Goal: Task Accomplishment & Management: Manage account settings

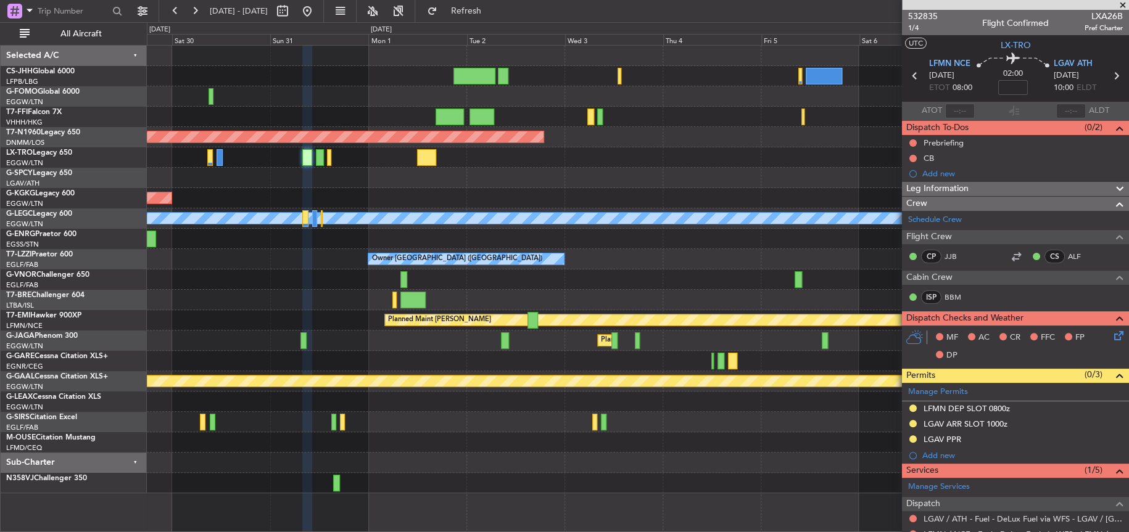
scroll to position [370, 0]
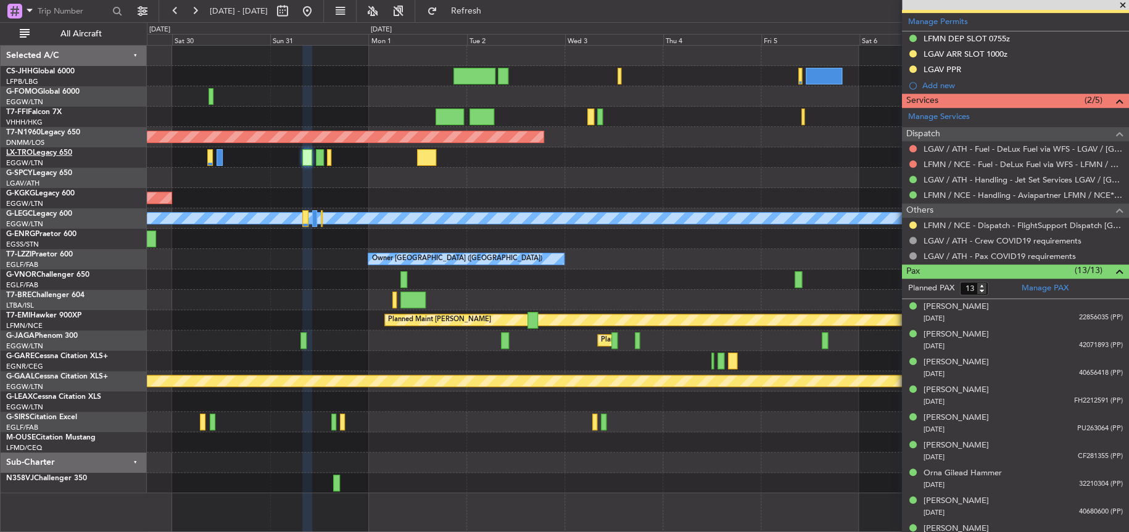
click at [41, 152] on link "LX-TRO Legacy 650" at bounding box center [39, 152] width 66 height 7
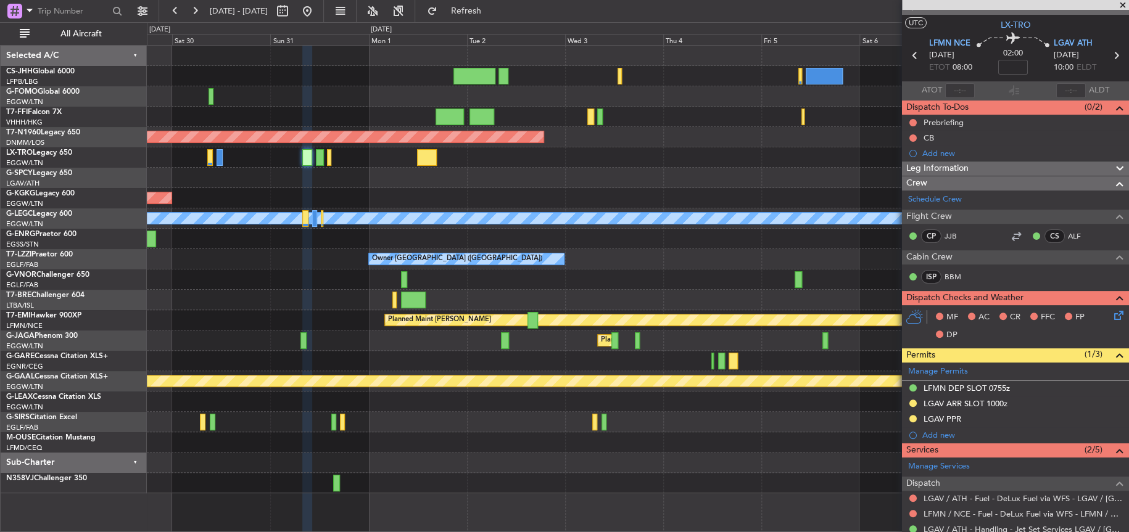
scroll to position [0, 0]
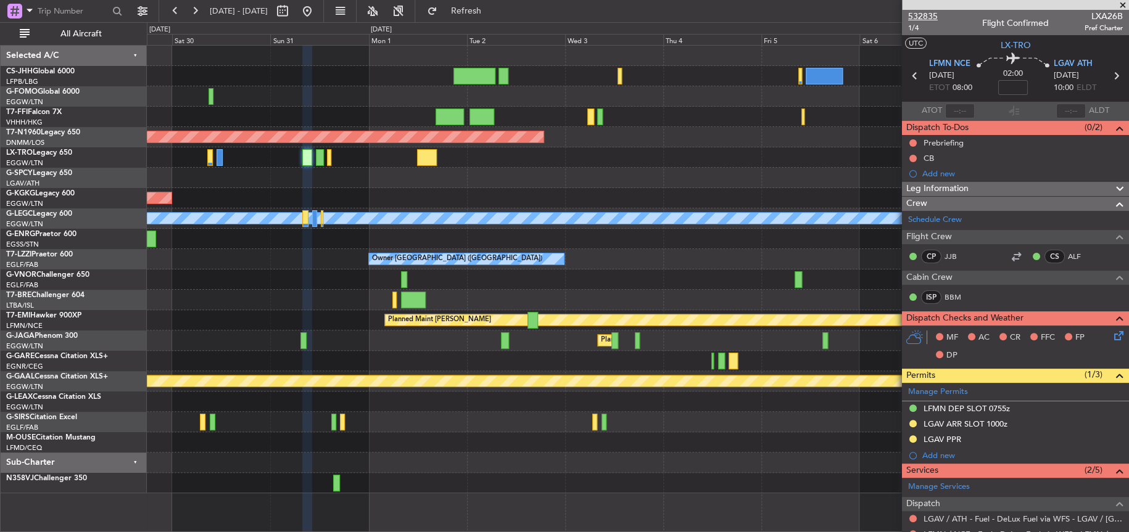
click at [926, 11] on span "532835" at bounding box center [923, 16] width 30 height 13
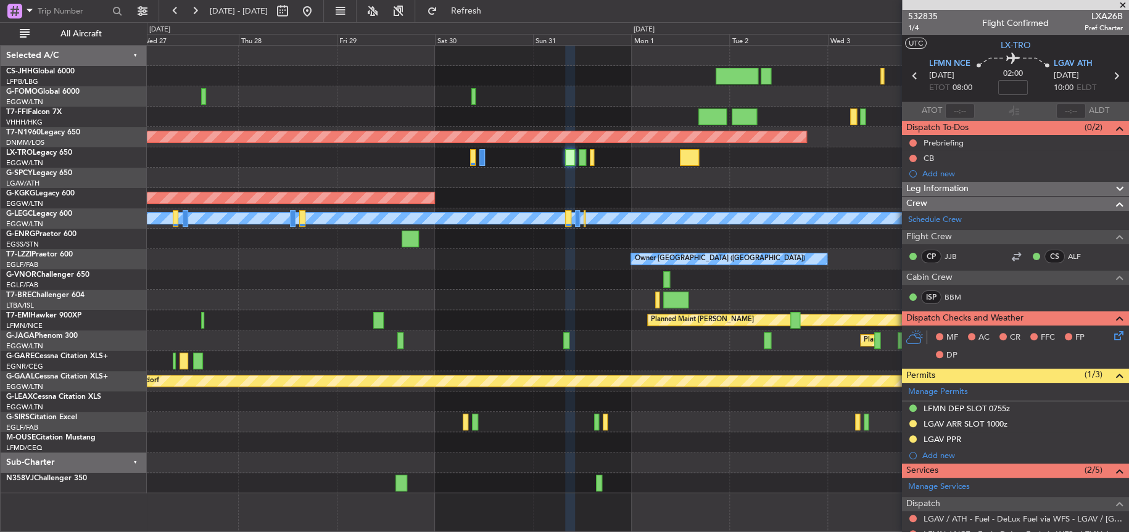
click at [1128, 259] on html "[DATE] - [DATE] Refresh Quick Links All Aircraft Planned Maint [GEOGRAPHIC_DATA…" at bounding box center [564, 266] width 1129 height 532
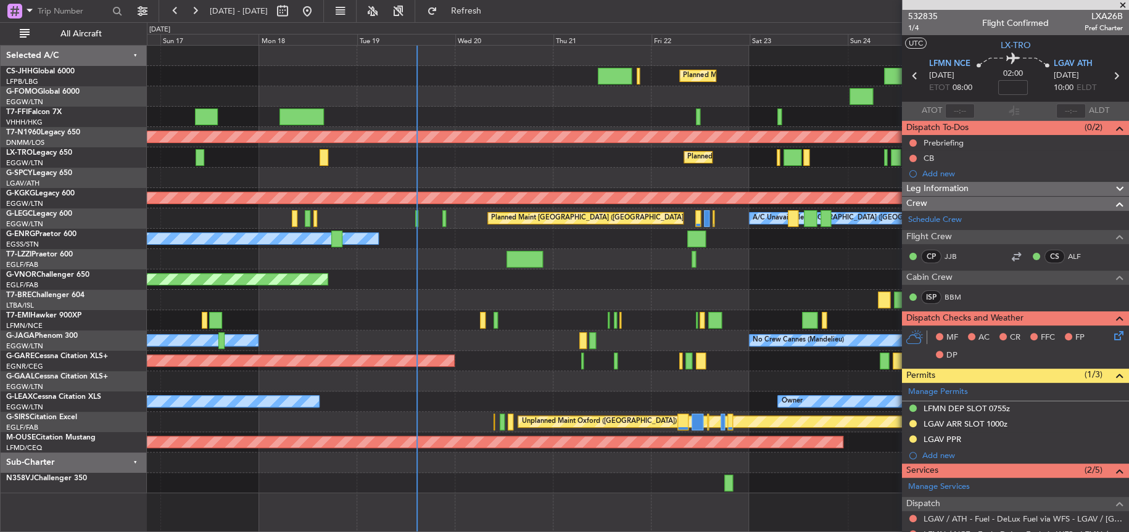
click at [1128, 296] on html "[DATE] - [DATE] Refresh Quick Links All Aircraft Planned Maint [GEOGRAPHIC_DATA…" at bounding box center [564, 266] width 1129 height 532
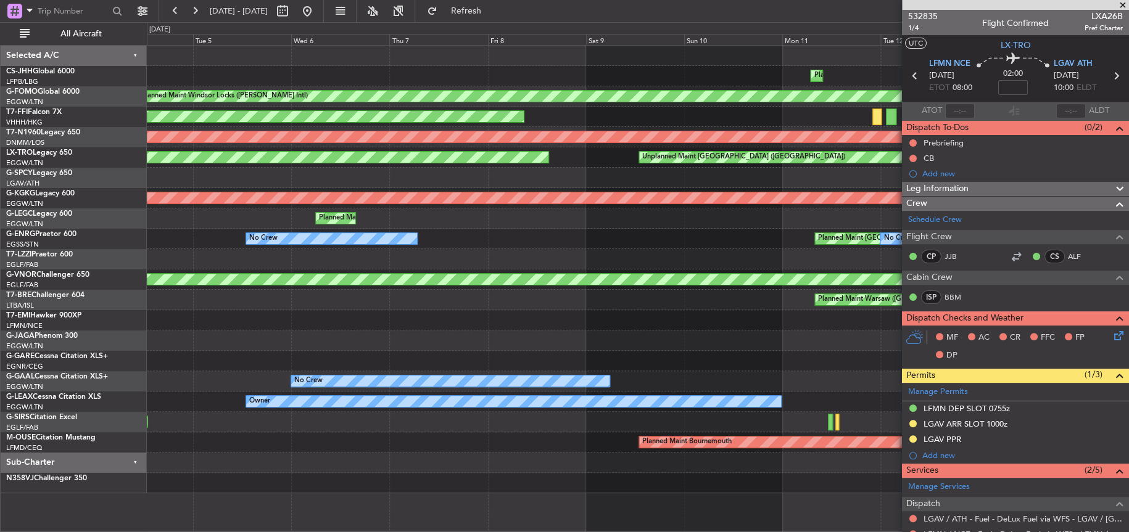
click at [285, 300] on div "Planned Maint [GEOGRAPHIC_DATA] ([GEOGRAPHIC_DATA]) Planned Maint [GEOGRAPHIC_D…" at bounding box center [638, 270] width 982 height 448
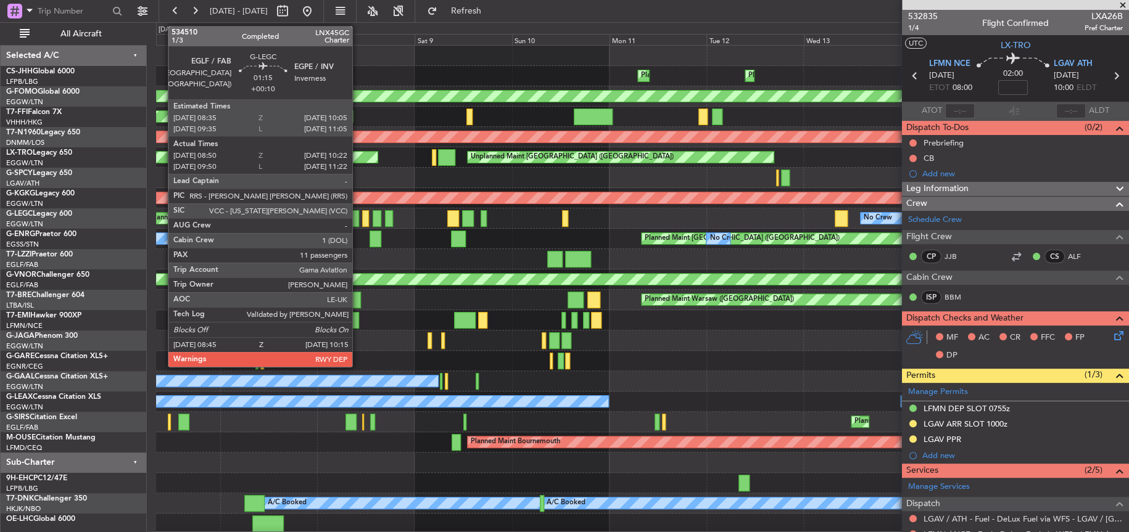
click at [358, 217] on div at bounding box center [355, 218] width 6 height 17
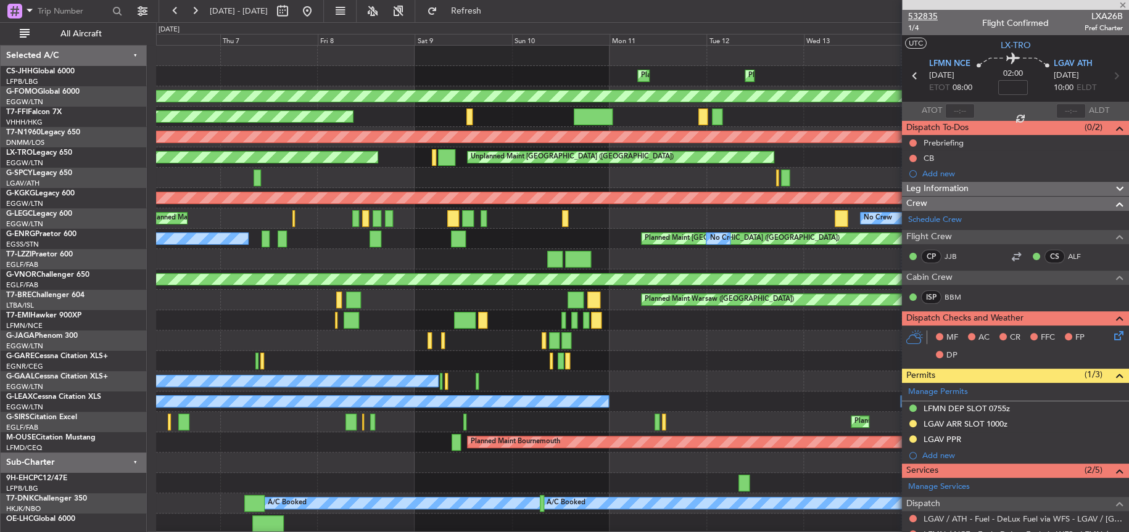
type input "+00:10"
type input "08:50"
type input "10:07"
type input "11"
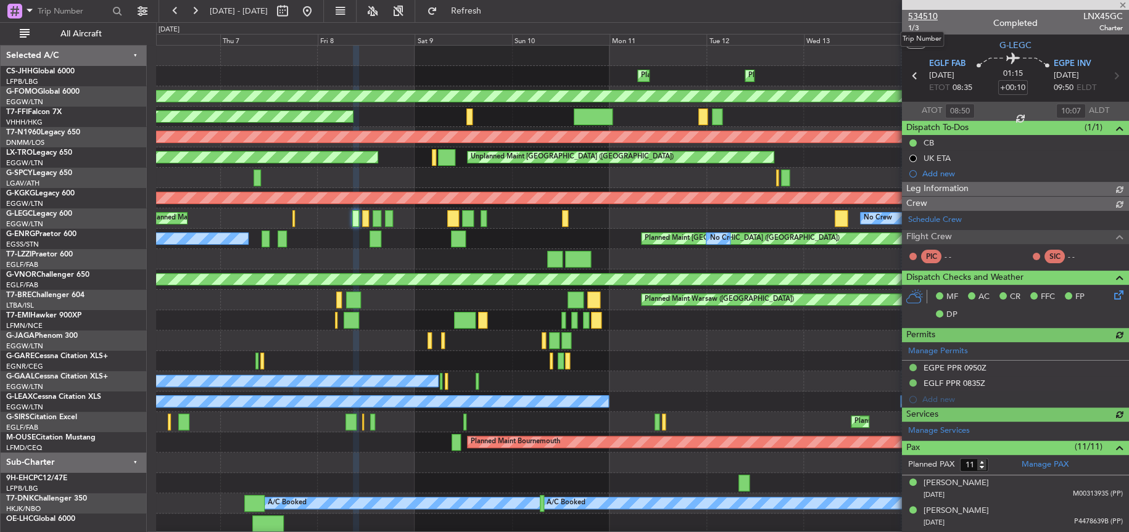
click at [924, 14] on span "534510" at bounding box center [923, 16] width 30 height 13
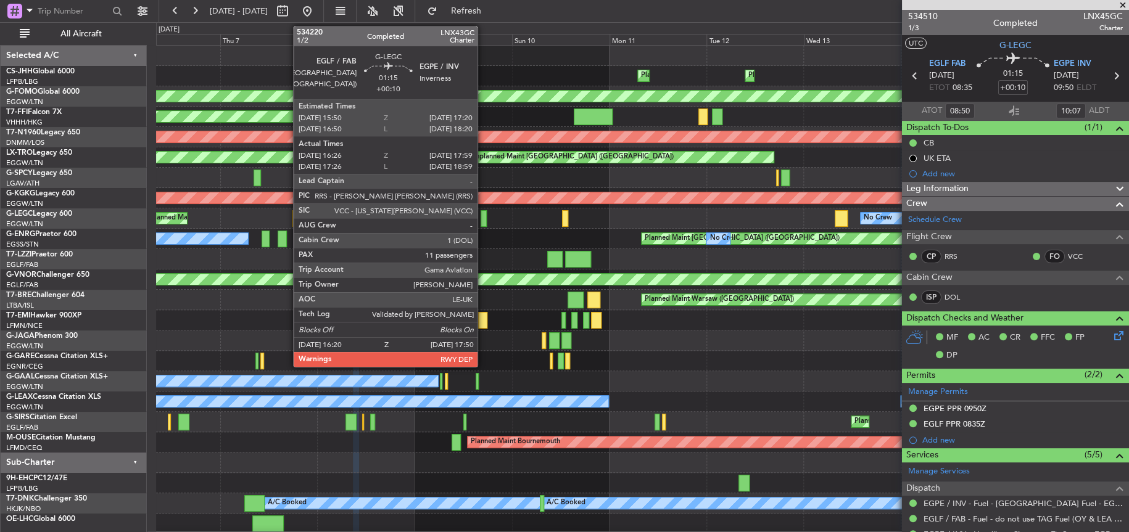
click at [483, 223] on div at bounding box center [484, 218] width 6 height 17
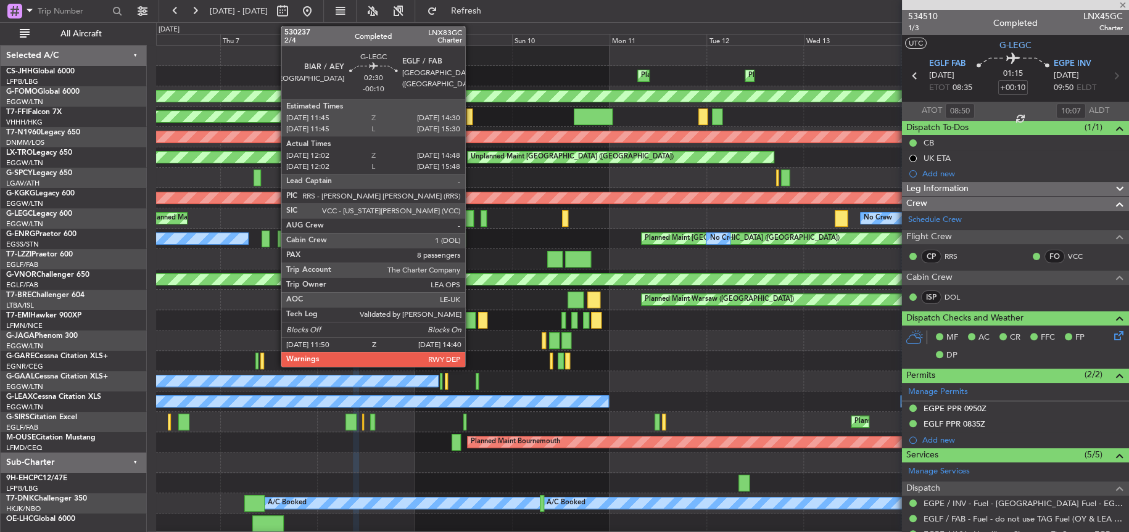
type input "16:26"
type input "17:44"
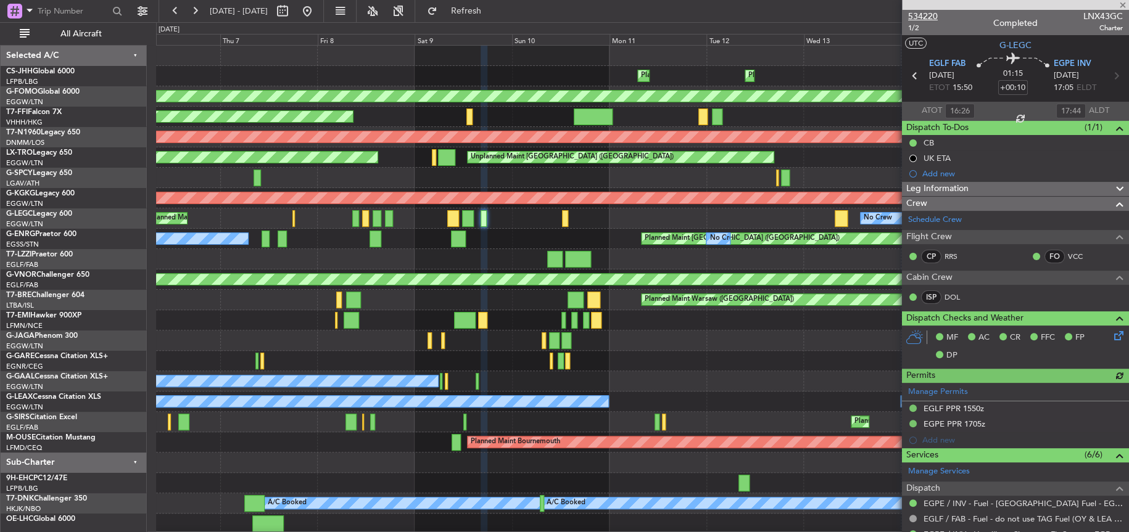
click at [925, 15] on span "534220" at bounding box center [923, 16] width 30 height 13
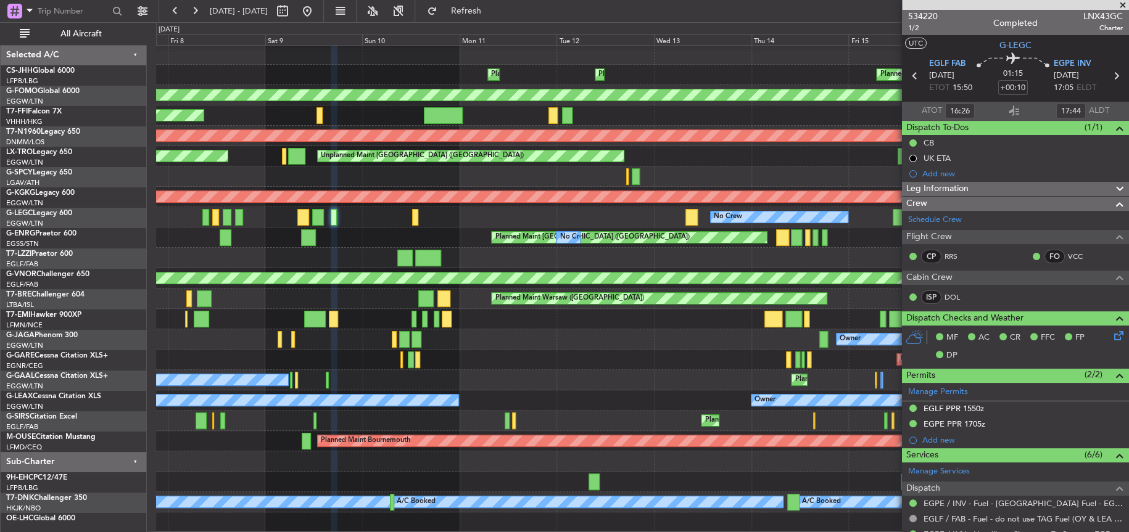
click at [585, 384] on div "Planned Maint [GEOGRAPHIC_DATA] ([GEOGRAPHIC_DATA]) Planned Maint [GEOGRAPHIC_D…" at bounding box center [642, 288] width 972 height 489
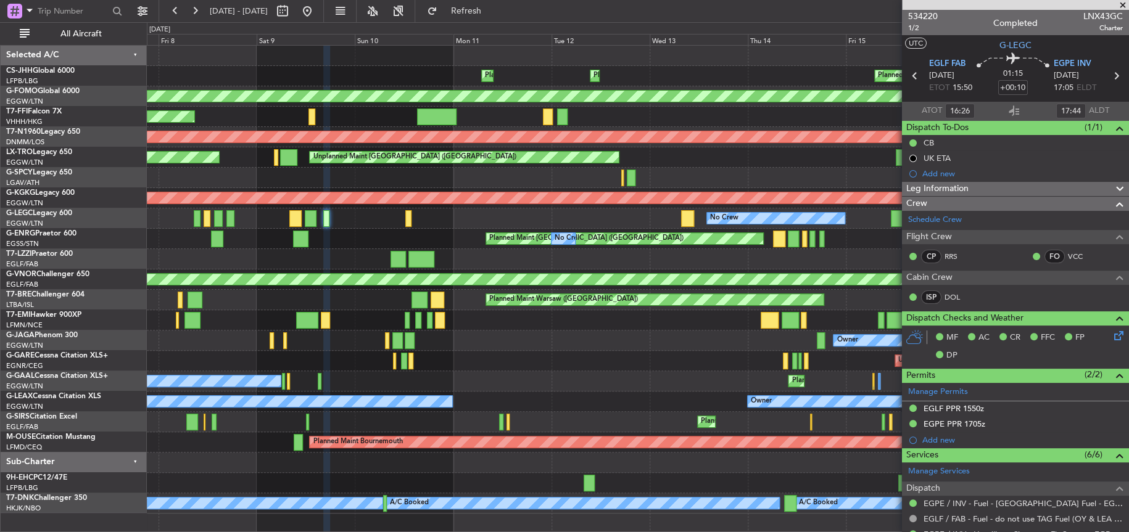
scroll to position [0, 0]
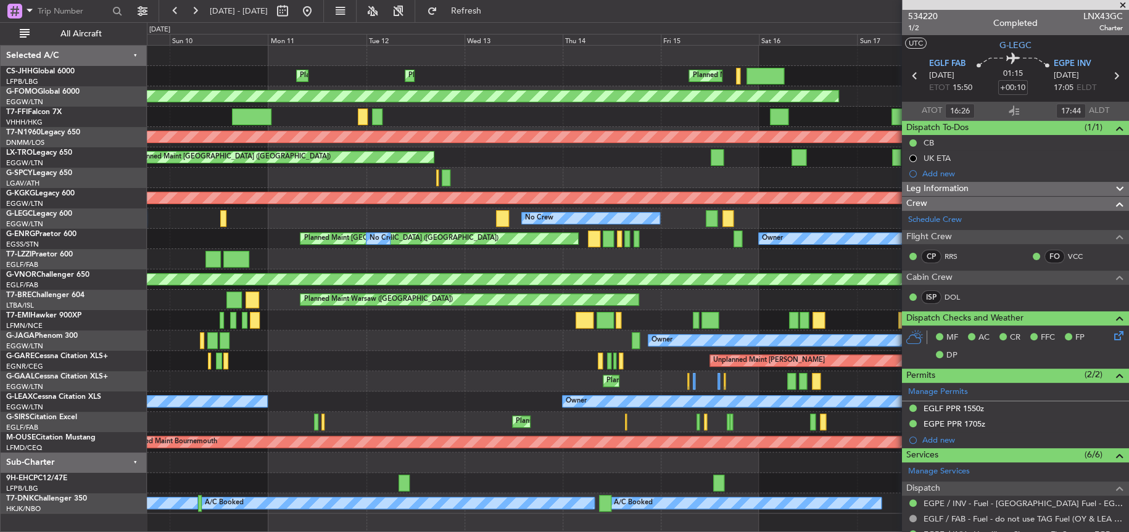
click at [456, 362] on div "Unplanned Maint [PERSON_NAME]" at bounding box center [638, 361] width 982 height 20
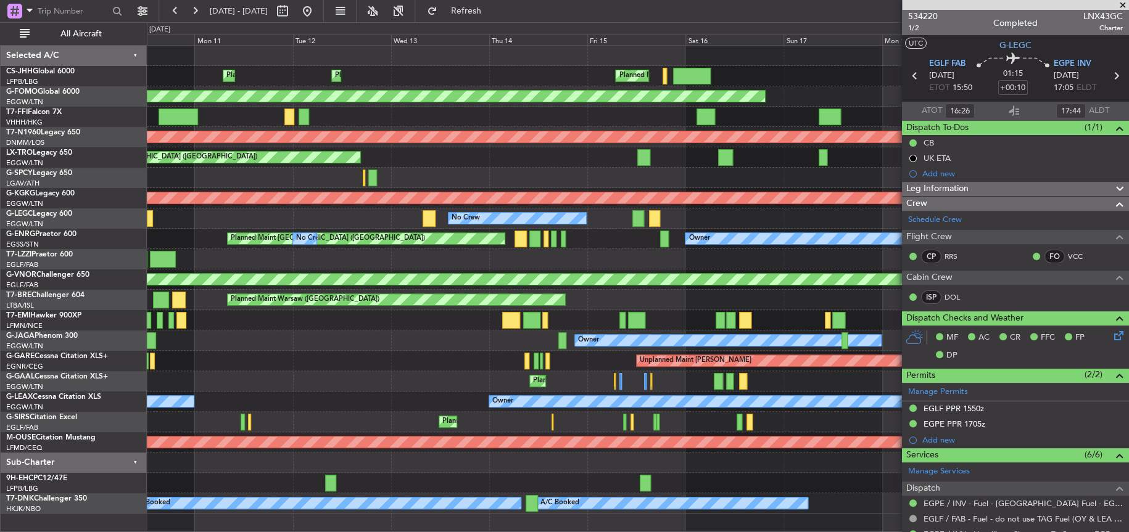
click at [211, 386] on div "Planned Maint [GEOGRAPHIC_DATA] ([GEOGRAPHIC_DATA]) Planned Maint [GEOGRAPHIC_D…" at bounding box center [638, 280] width 982 height 468
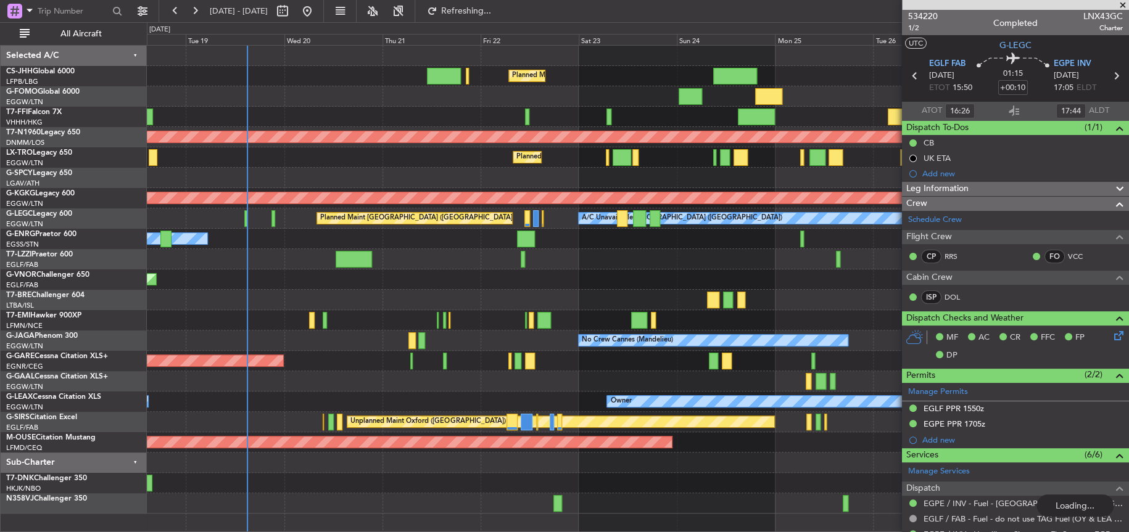
click at [583, 300] on div at bounding box center [638, 300] width 982 height 20
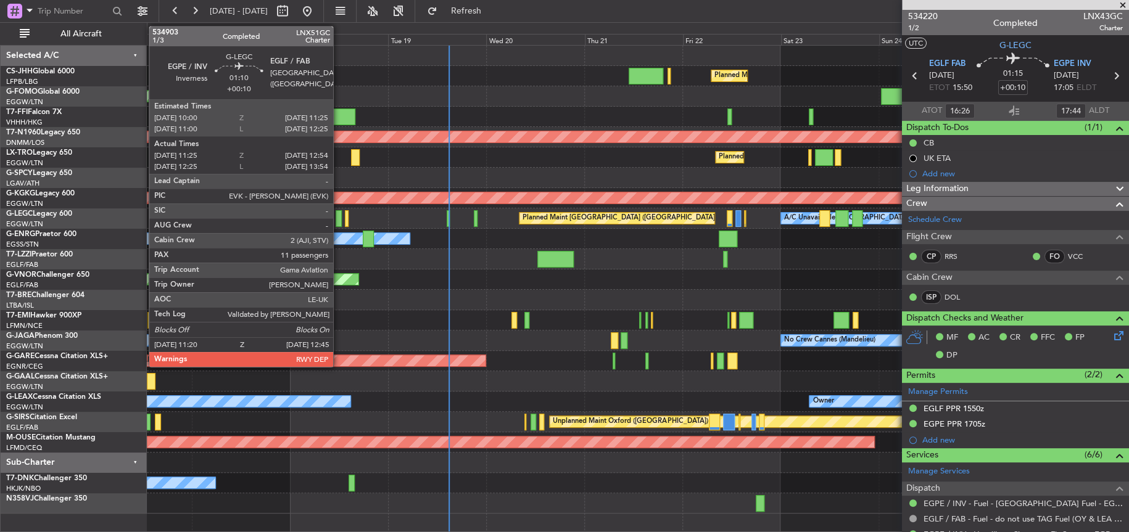
click at [339, 220] on div at bounding box center [339, 218] width 6 height 17
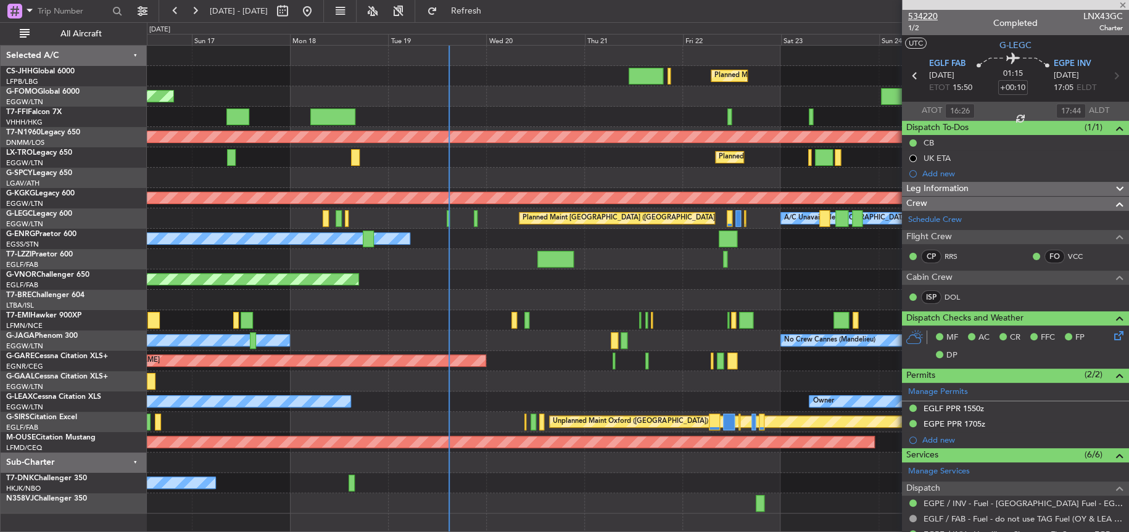
type input "11:25"
type input "12:39"
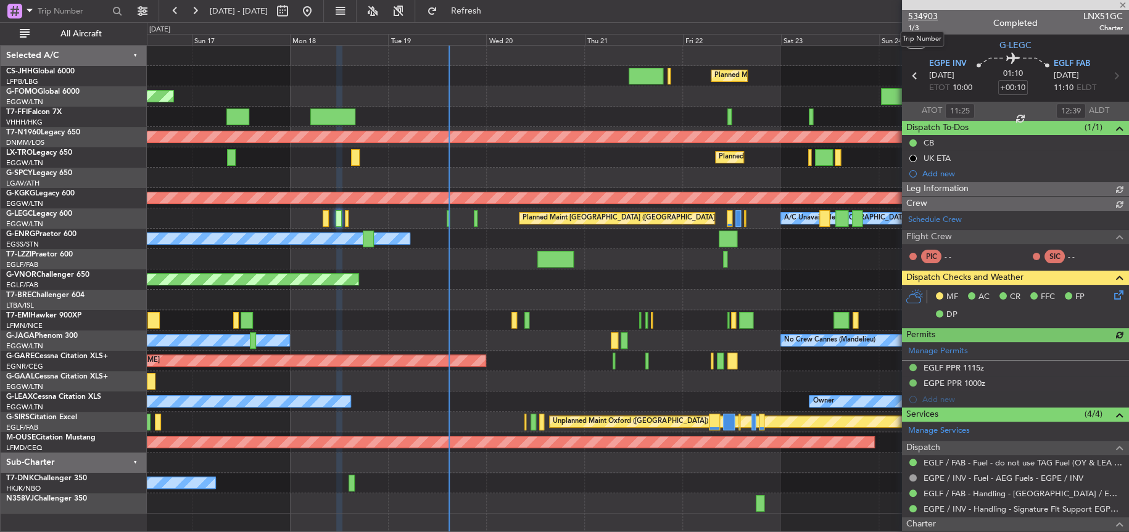
click at [924, 14] on span "534903" at bounding box center [923, 16] width 30 height 13
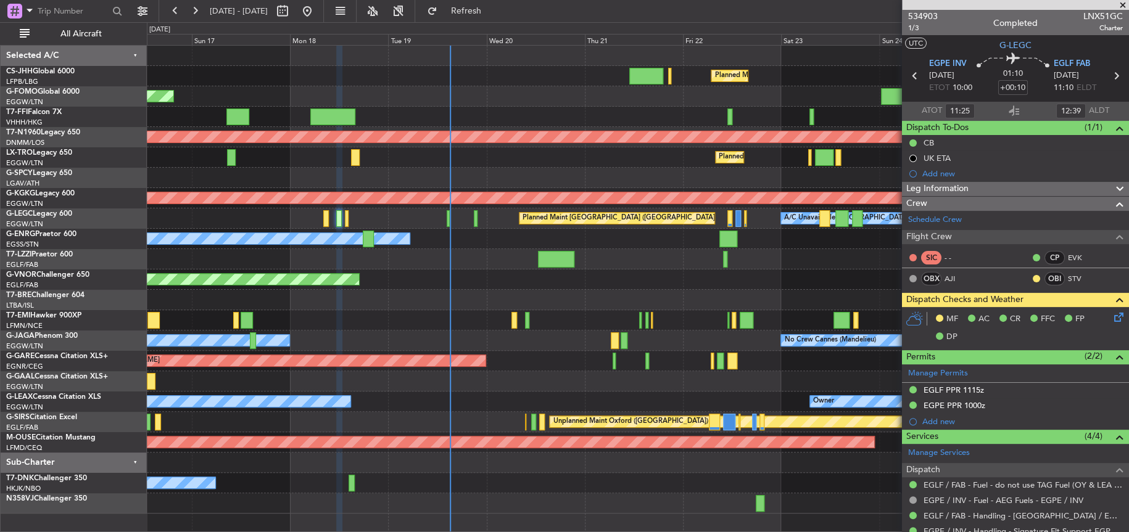
click at [202, 238] on div "Planned Maint [GEOGRAPHIC_DATA] ([GEOGRAPHIC_DATA]) Planned Maint [GEOGRAPHIC_D…" at bounding box center [638, 280] width 982 height 468
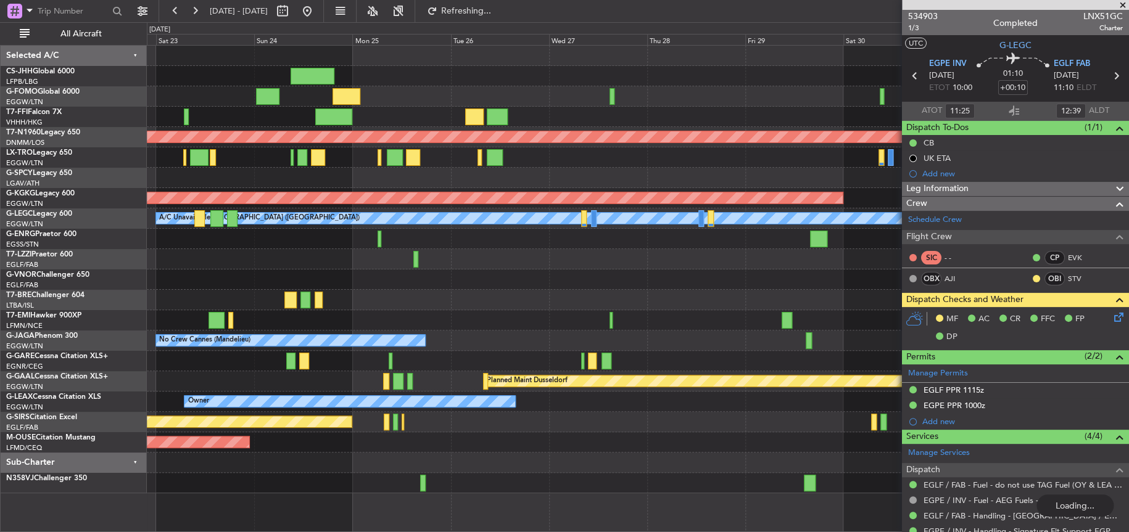
click at [555, 92] on div "Planned Maint [GEOGRAPHIC_DATA] ([GEOGRAPHIC_DATA]) Planned Maint [GEOGRAPHIC_D…" at bounding box center [638, 270] width 982 height 448
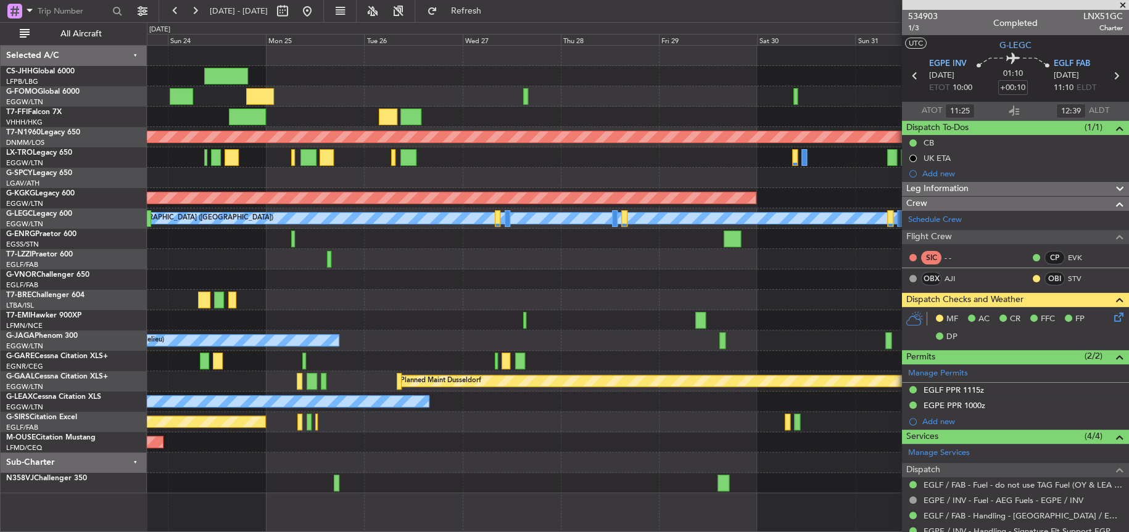
click at [461, 139] on div "Planned Maint [GEOGRAPHIC_DATA] ([GEOGRAPHIC_DATA]) Planned Maint [GEOGRAPHIC_D…" at bounding box center [638, 270] width 982 height 448
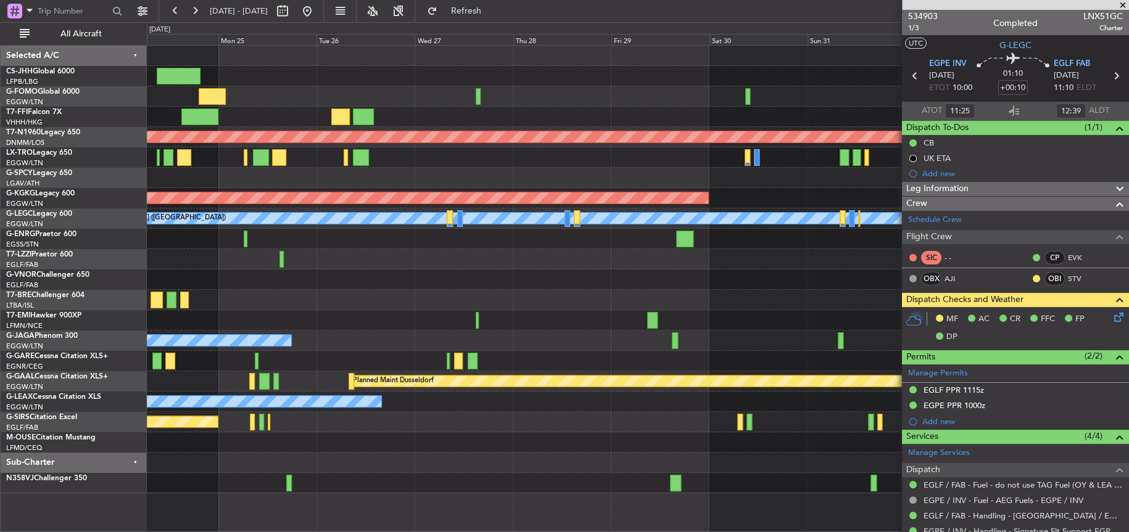
click at [228, 279] on div at bounding box center [637, 280] width 981 height 20
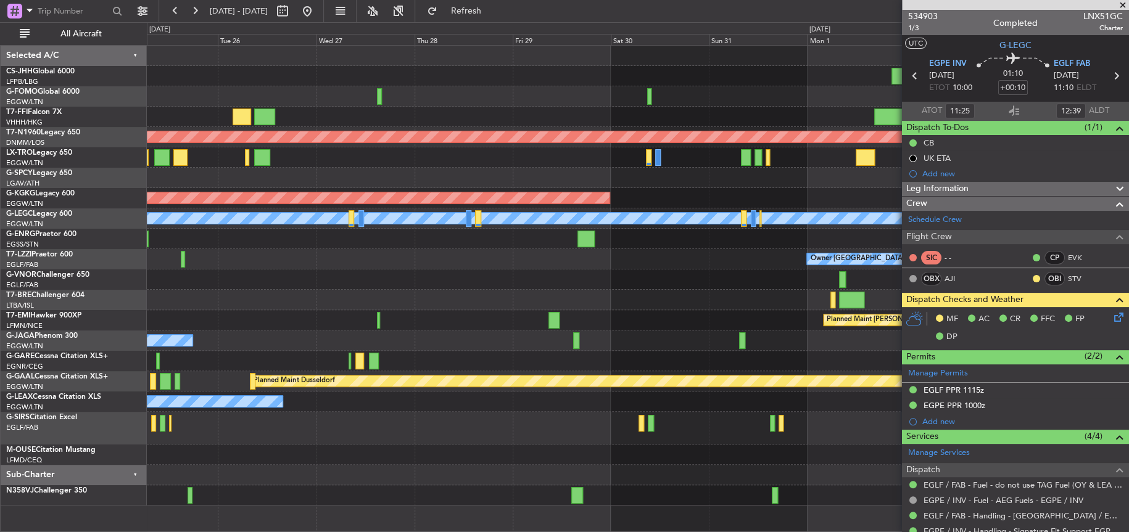
click at [611, 286] on div at bounding box center [638, 280] width 982 height 20
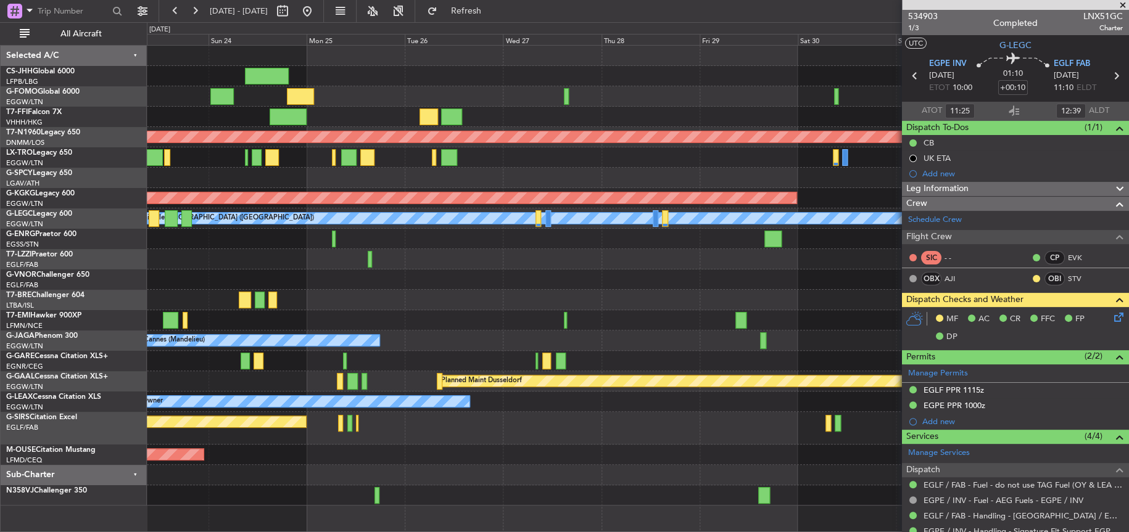
click at [597, 267] on div "Planned Maint [GEOGRAPHIC_DATA] ([GEOGRAPHIC_DATA]) Planned Maint [GEOGRAPHIC_D…" at bounding box center [638, 276] width 982 height 460
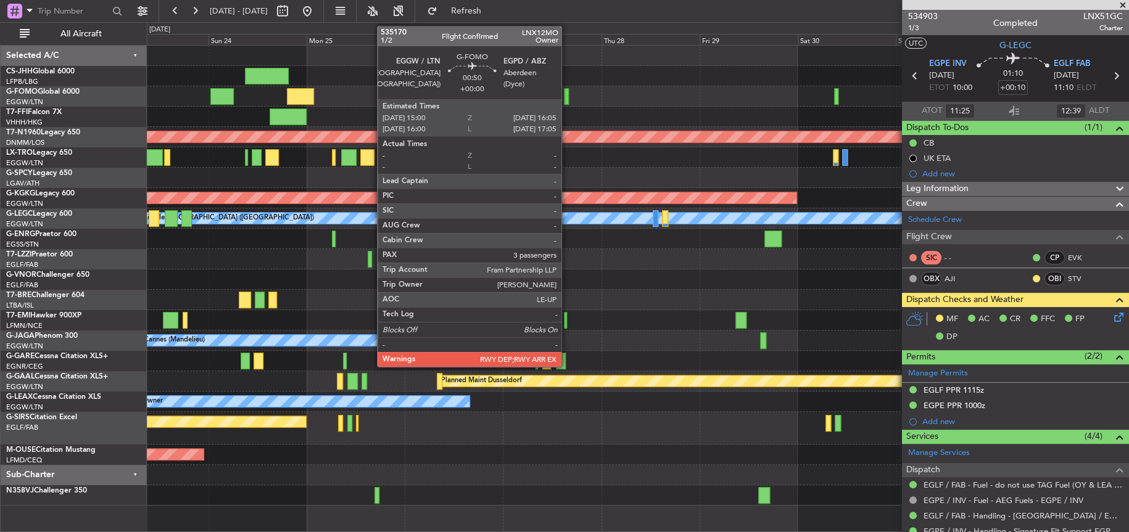
click at [567, 98] on div at bounding box center [566, 96] width 5 height 17
click at [563, 97] on div at bounding box center [562, 96] width 5 height 17
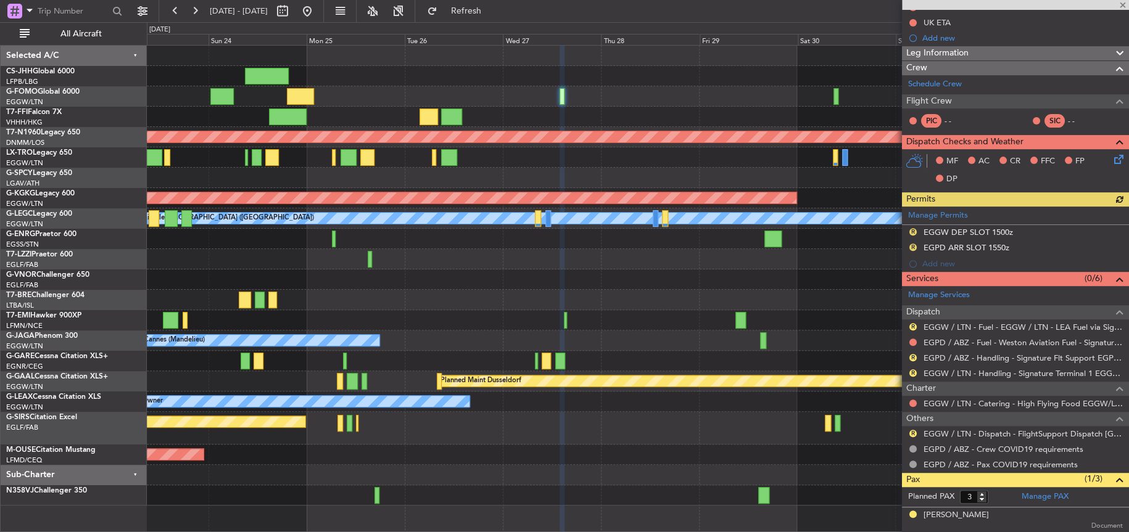
scroll to position [185, 0]
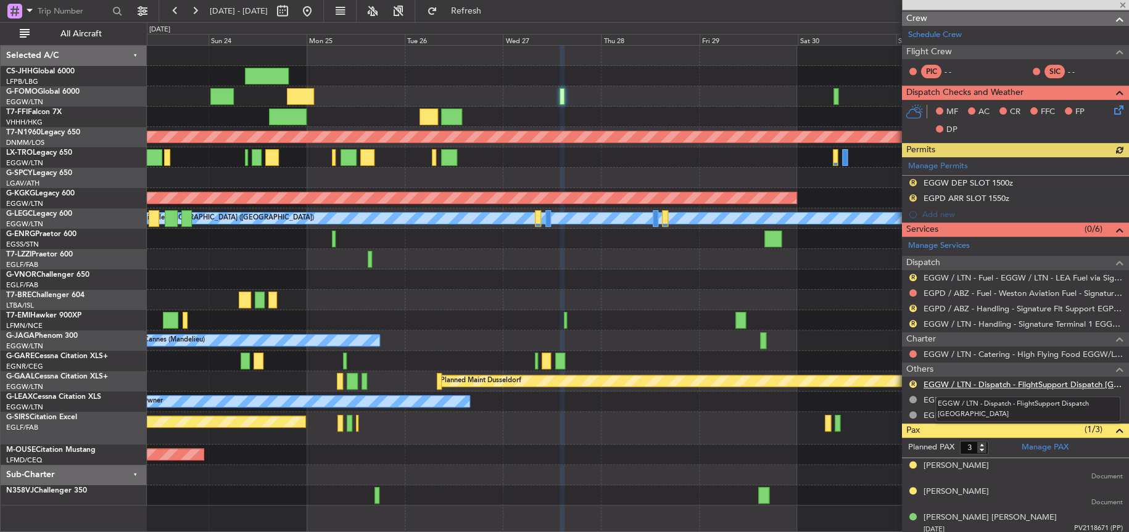
click at [991, 381] on link "EGGW / LTN - Dispatch - FlightSupport Dispatch [GEOGRAPHIC_DATA]" at bounding box center [1023, 384] width 199 height 10
click at [478, 304] on div at bounding box center [638, 300] width 982 height 20
click at [479, 303] on div at bounding box center [638, 300] width 982 height 20
click at [499, 317] on div "Planned Maint [PERSON_NAME]" at bounding box center [638, 320] width 982 height 20
click at [569, 493] on div at bounding box center [638, 496] width 982 height 20
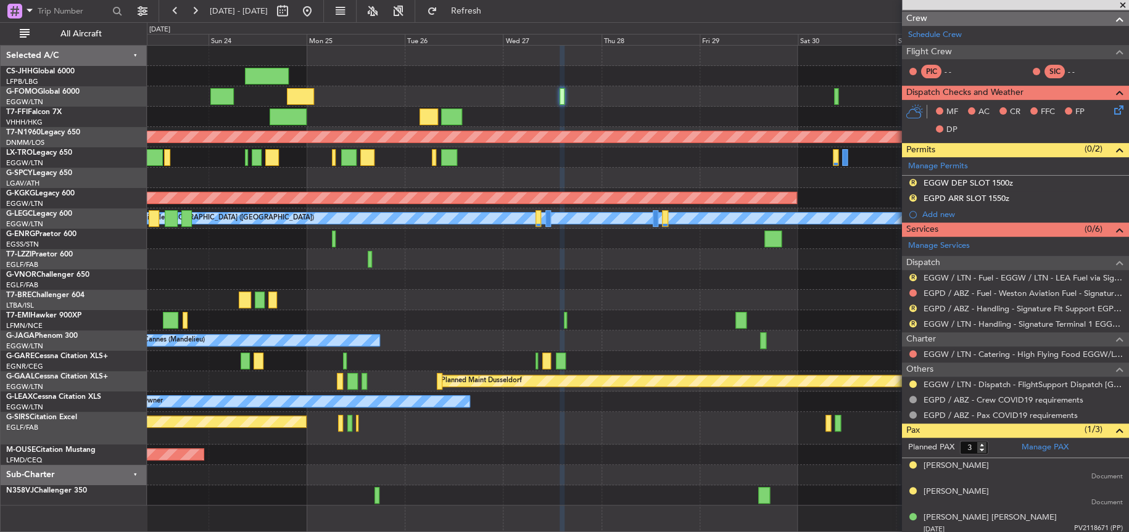
click at [589, 441] on div "Unplanned Maint Oxford ([GEOGRAPHIC_DATA])" at bounding box center [638, 428] width 982 height 33
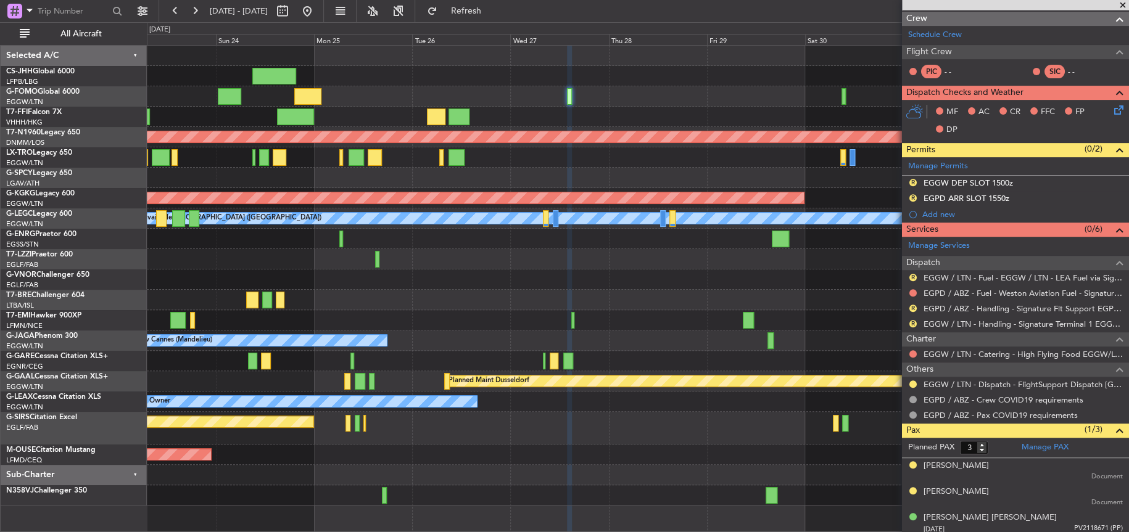
click at [648, 277] on div at bounding box center [638, 280] width 982 height 20
click at [504, 279] on div at bounding box center [637, 280] width 981 height 20
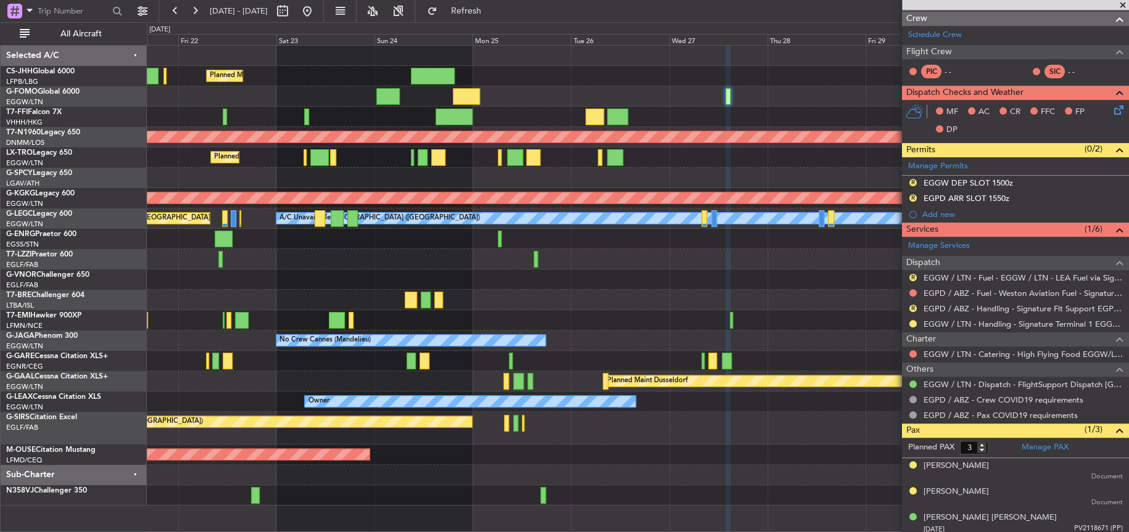
click at [524, 265] on div "Planned Maint [GEOGRAPHIC_DATA] ([GEOGRAPHIC_DATA]) Planned Maint [GEOGRAPHIC_D…" at bounding box center [638, 276] width 982 height 460
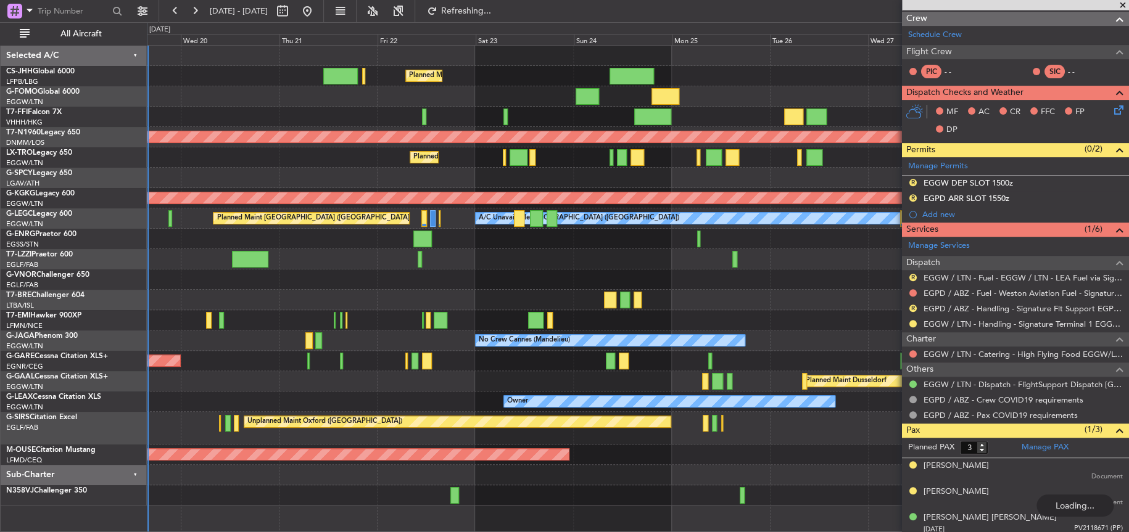
click at [703, 247] on div "Planned Maint [GEOGRAPHIC_DATA] ([GEOGRAPHIC_DATA]) Planned Maint [GEOGRAPHIC_D…" at bounding box center [637, 276] width 981 height 460
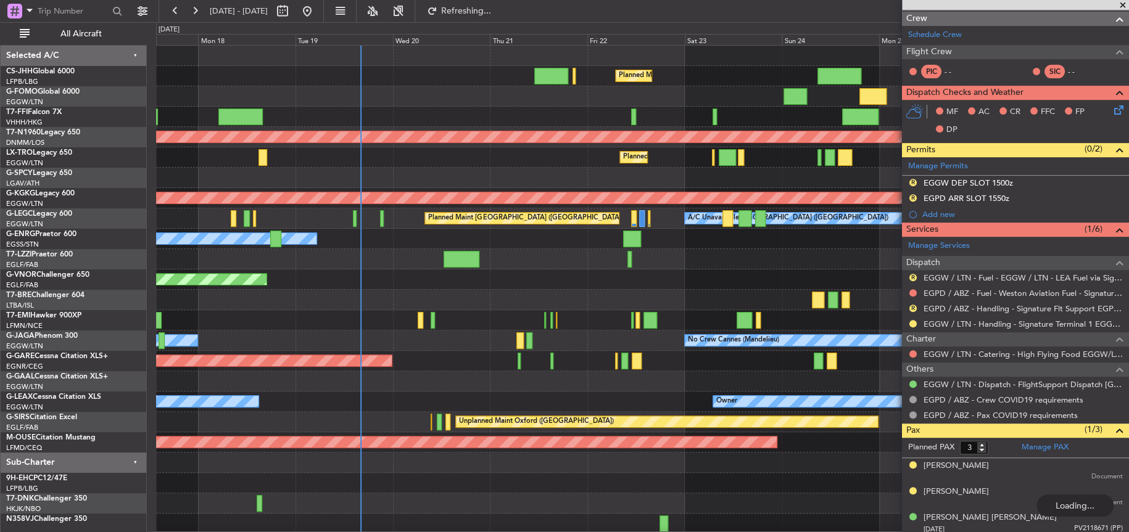
click at [434, 329] on div at bounding box center [642, 320] width 972 height 20
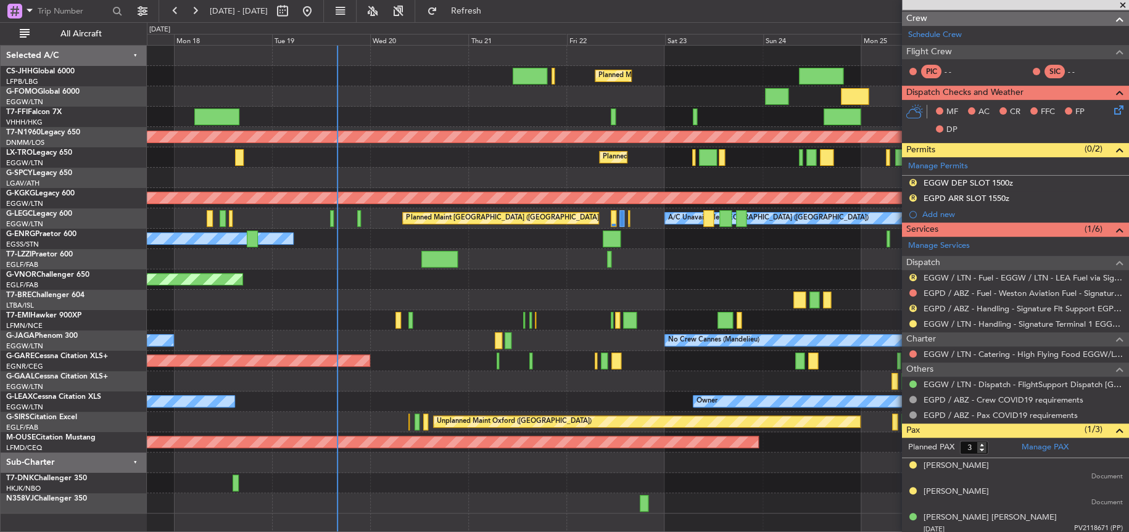
click at [252, 333] on div "Planned Maint [GEOGRAPHIC_DATA] ([GEOGRAPHIC_DATA]) Planned Maint [GEOGRAPHIC_D…" at bounding box center [637, 280] width 981 height 468
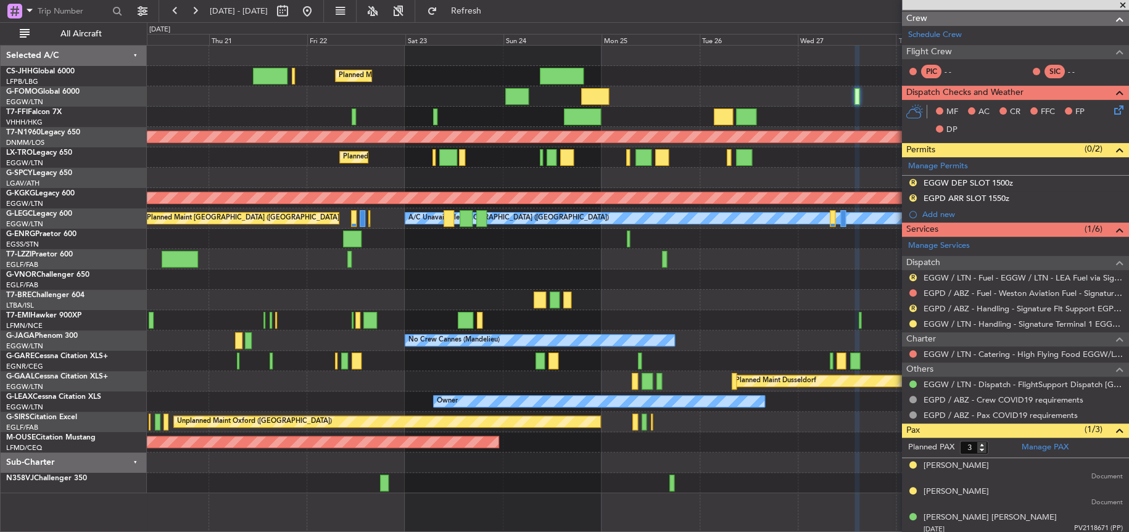
click at [550, 305] on div at bounding box center [555, 300] width 10 height 17
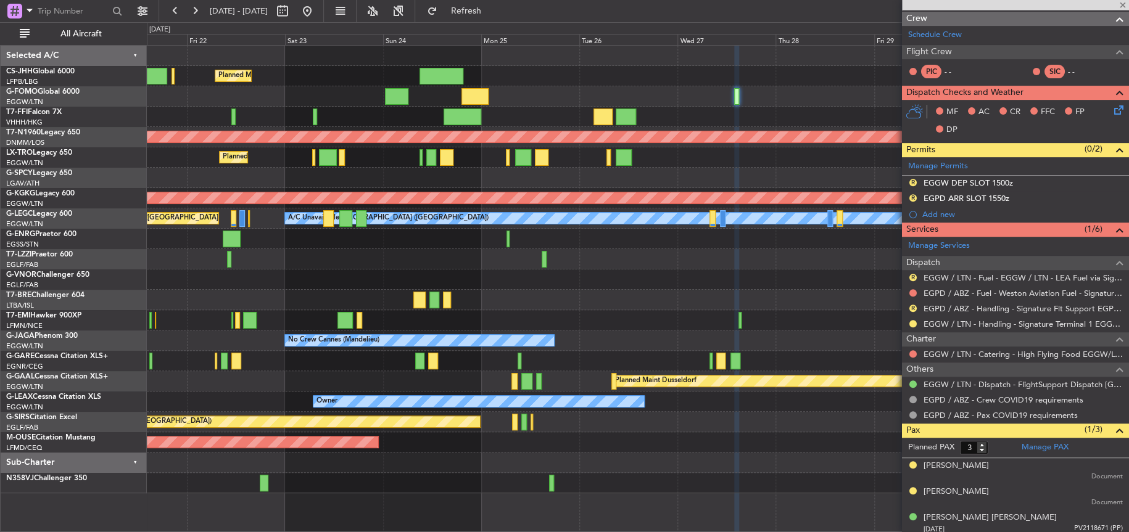
type input "2"
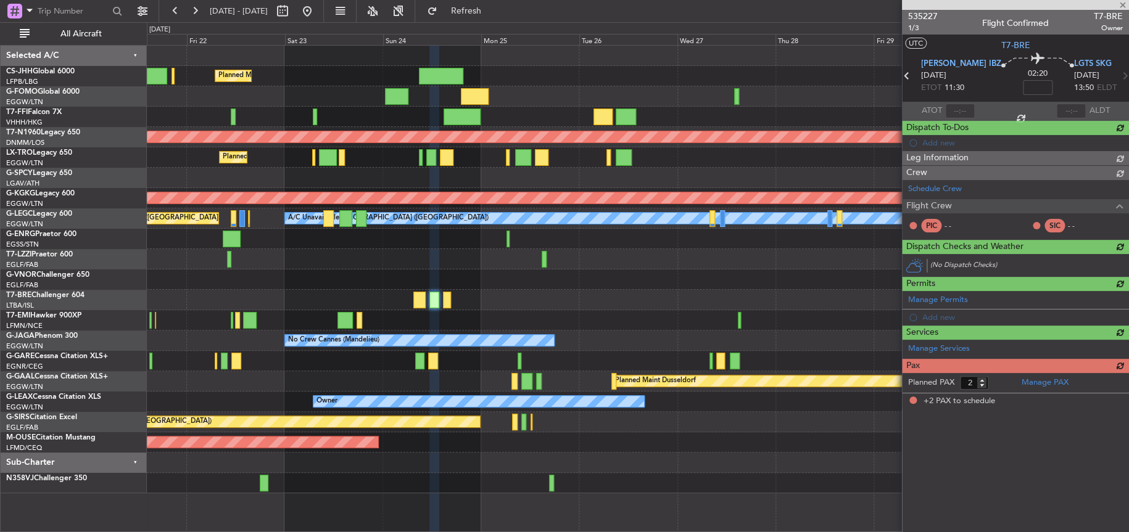
scroll to position [0, 0]
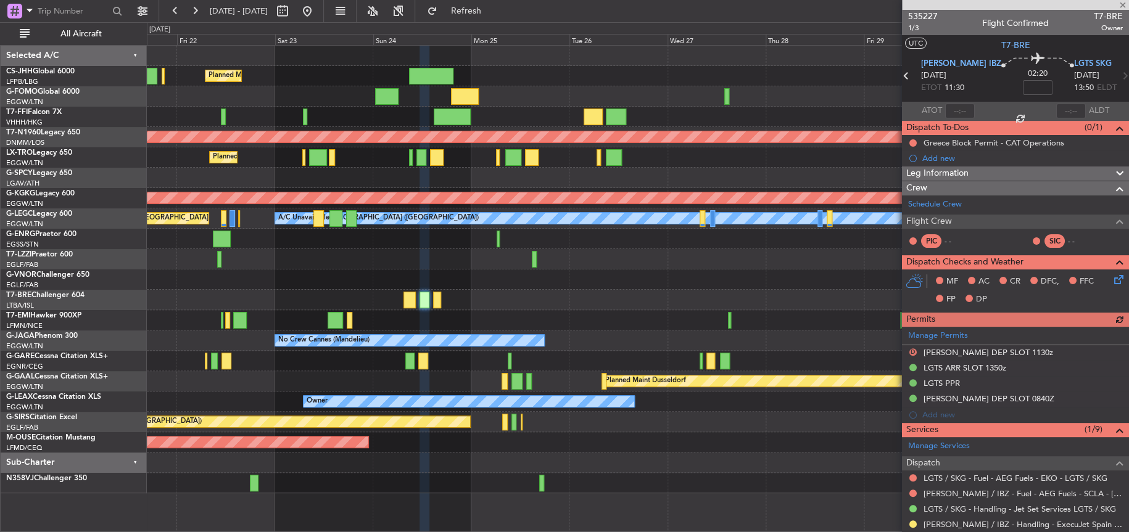
click at [495, 97] on div at bounding box center [637, 96] width 981 height 20
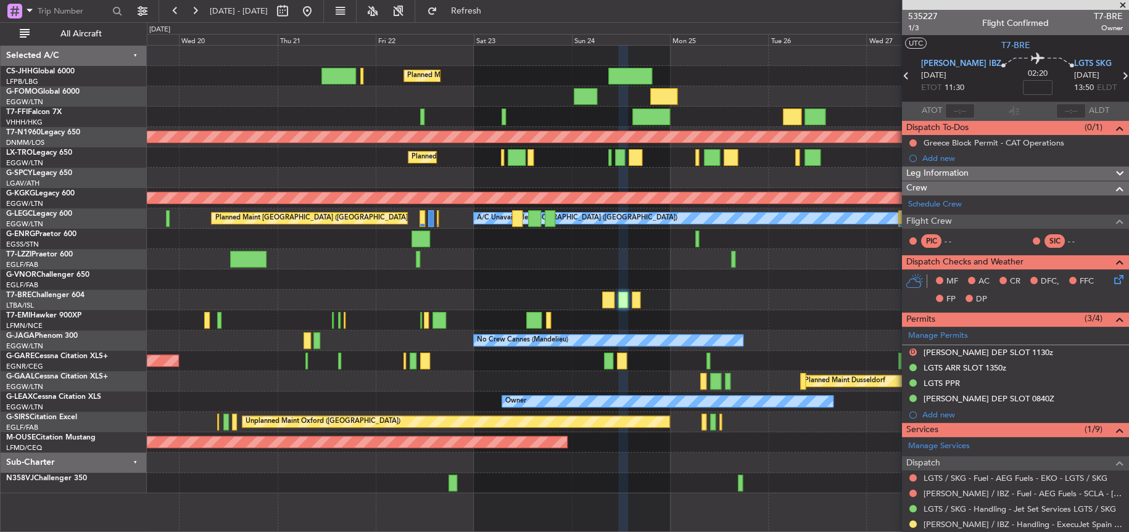
click at [493, 101] on div "Planned Maint [GEOGRAPHIC_DATA] ([GEOGRAPHIC_DATA]) Planned Maint [GEOGRAPHIC_D…" at bounding box center [638, 270] width 982 height 448
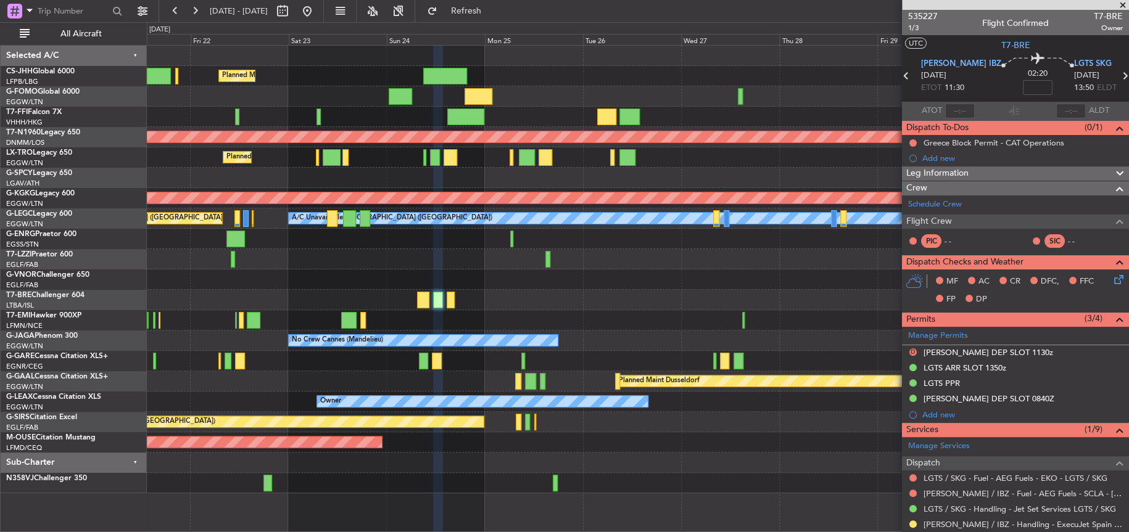
click at [573, 97] on div at bounding box center [637, 96] width 981 height 20
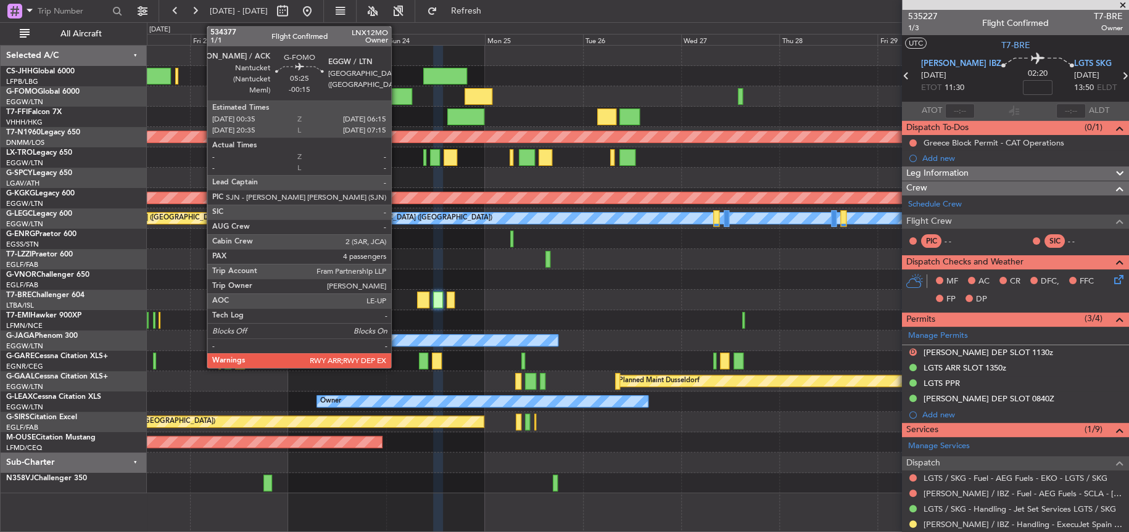
click at [397, 99] on div at bounding box center [400, 96] width 23 height 17
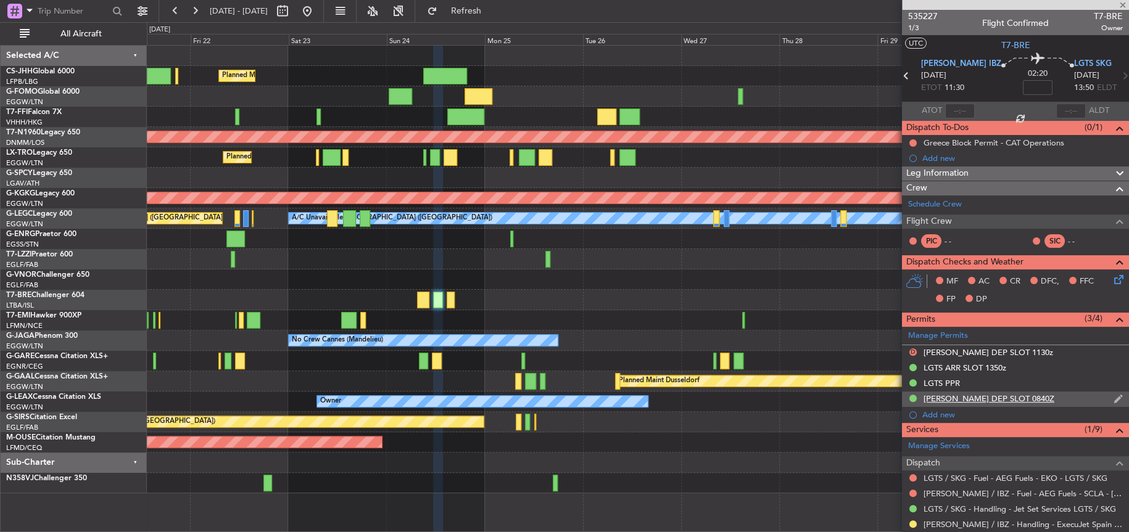
type input "-00:15"
type input "4"
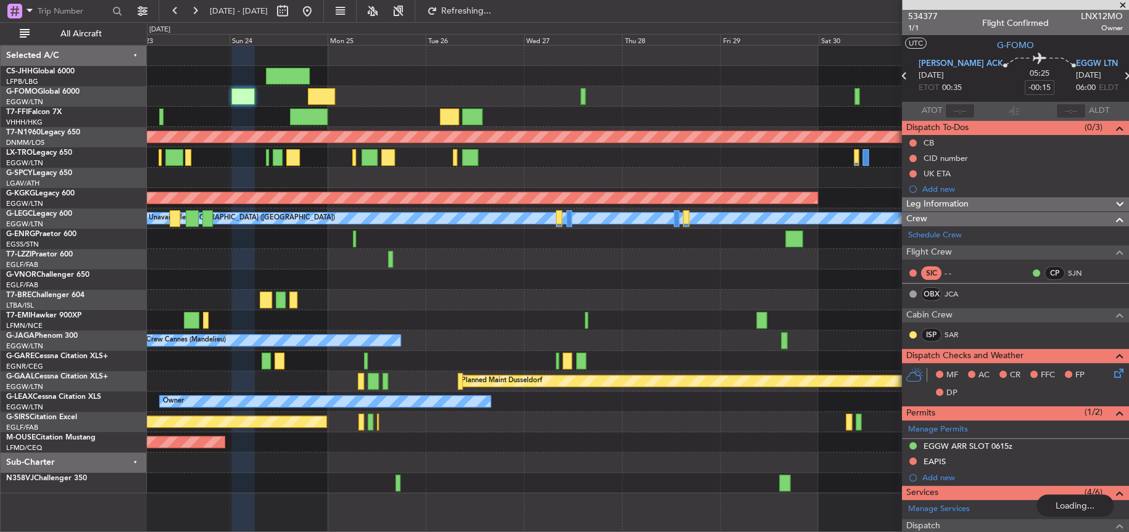
click at [146, 91] on div "Planned Maint [GEOGRAPHIC_DATA] ([GEOGRAPHIC_DATA]) Planned Maint [GEOGRAPHIC_D…" at bounding box center [564, 277] width 1129 height 510
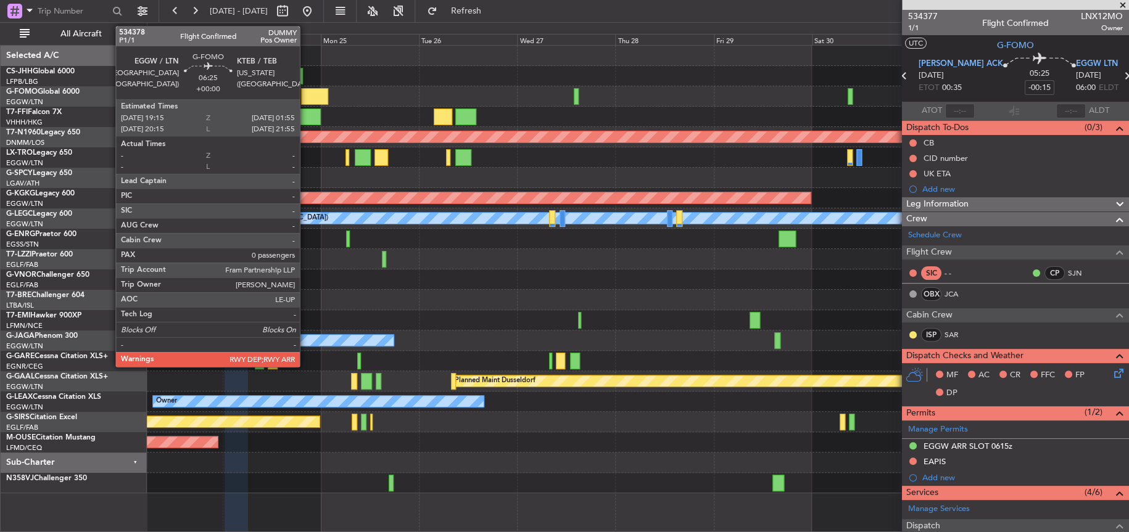
click at [305, 96] on div at bounding box center [315, 96] width 28 height 17
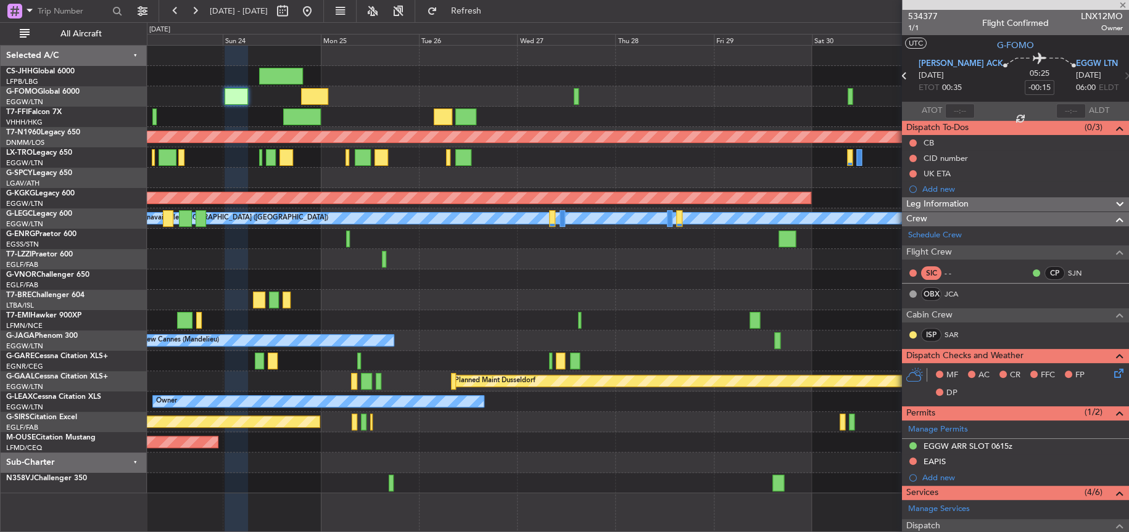
type input "0"
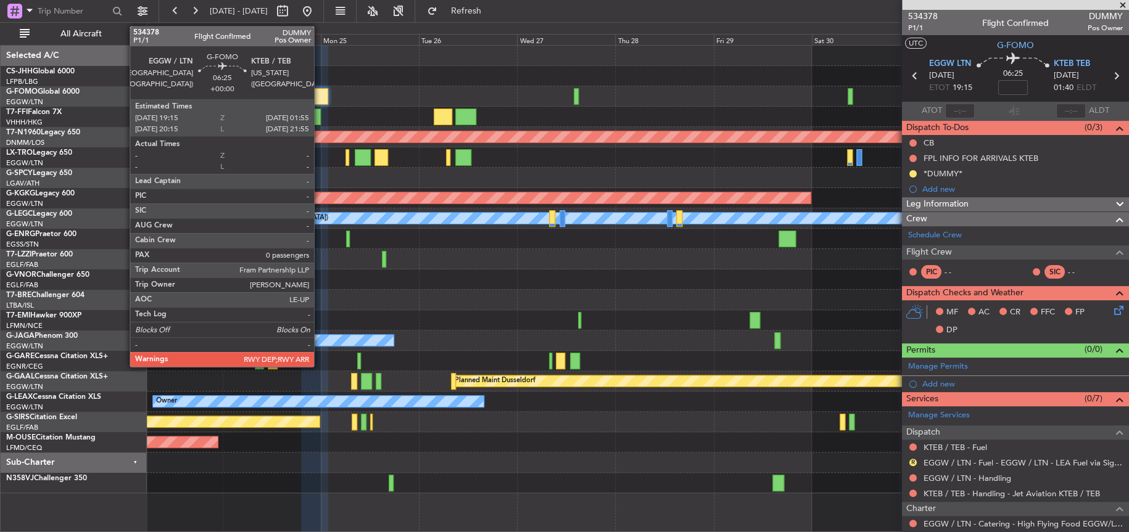
click at [320, 91] on div at bounding box center [315, 96] width 28 height 17
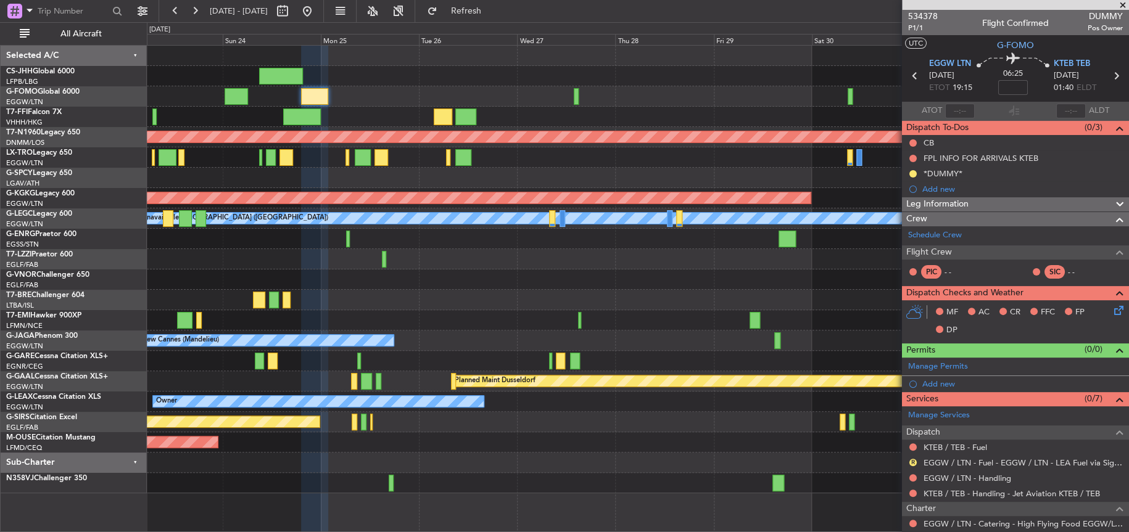
click at [369, 96] on div at bounding box center [638, 96] width 982 height 20
click at [370, 73] on div "Planned Maint [GEOGRAPHIC_DATA] ([GEOGRAPHIC_DATA])" at bounding box center [638, 76] width 982 height 20
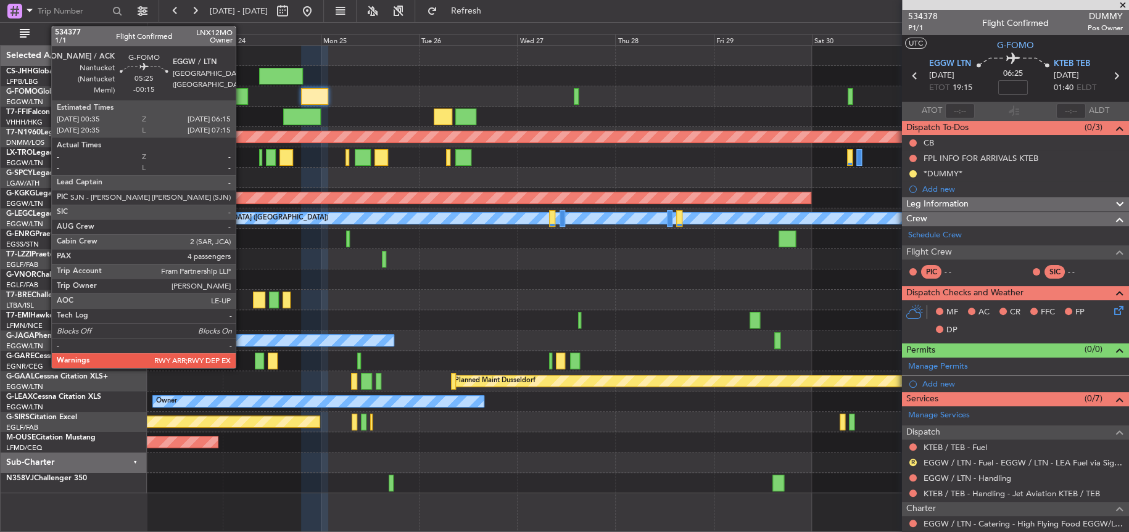
click at [243, 102] on div at bounding box center [236, 96] width 23 height 17
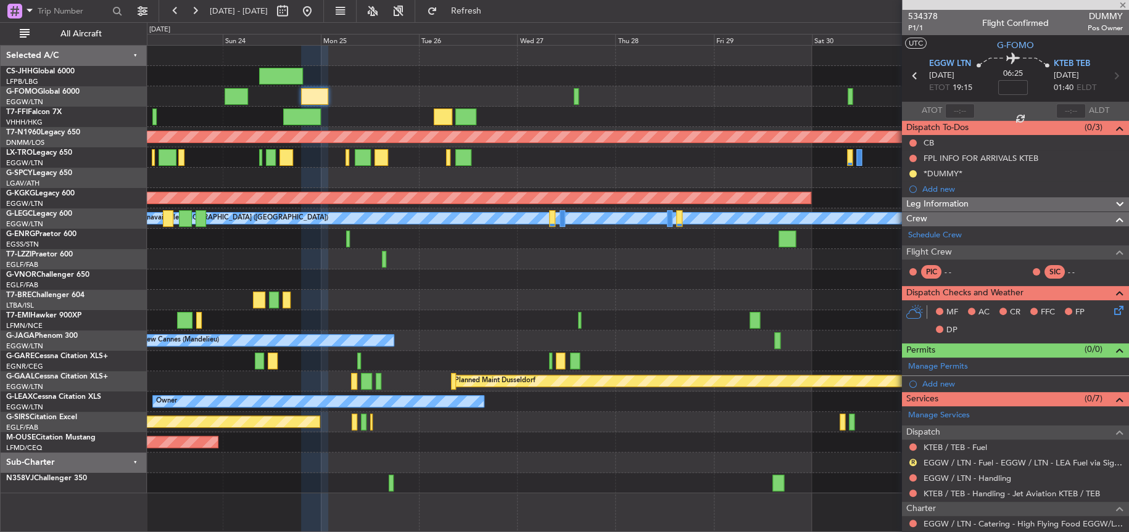
type input "-00:15"
type input "4"
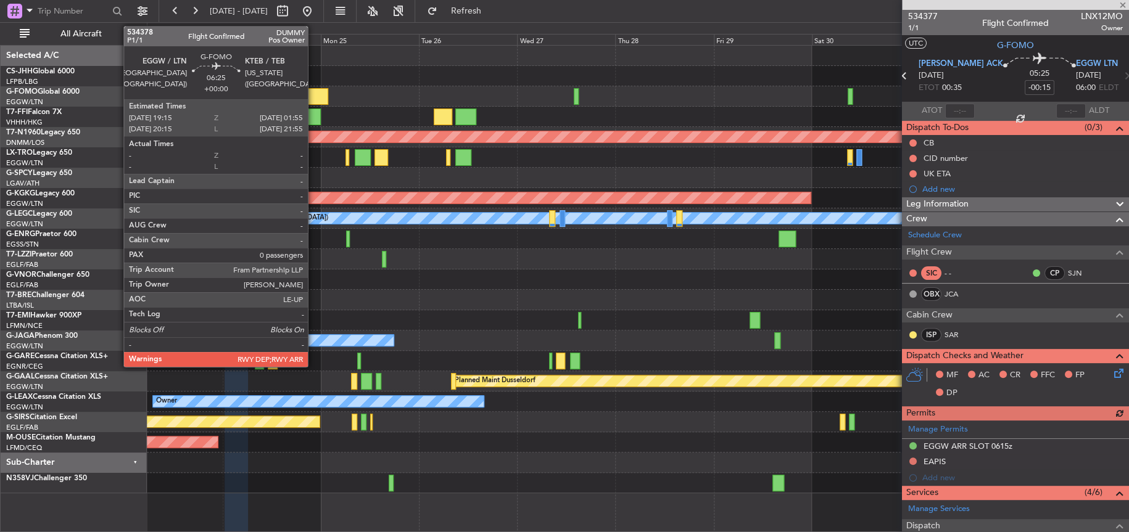
click at [313, 92] on div at bounding box center [315, 96] width 28 height 17
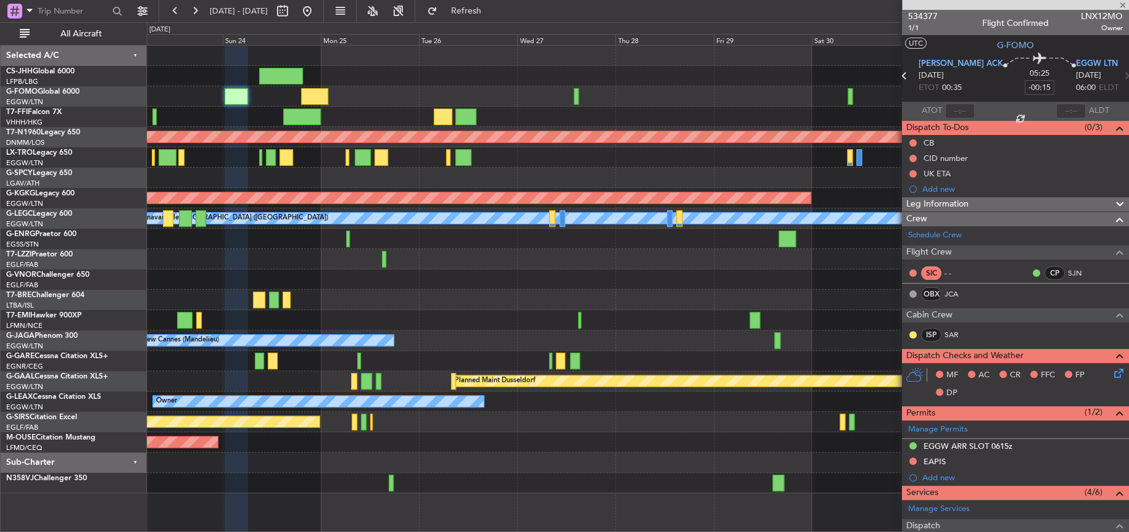
type input "0"
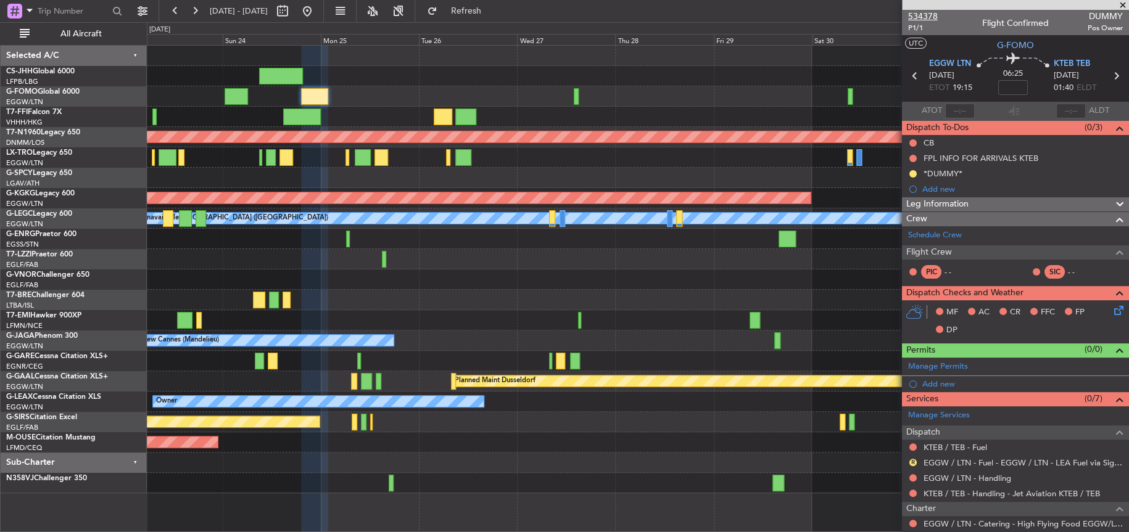
click at [933, 16] on span "534378" at bounding box center [923, 16] width 30 height 13
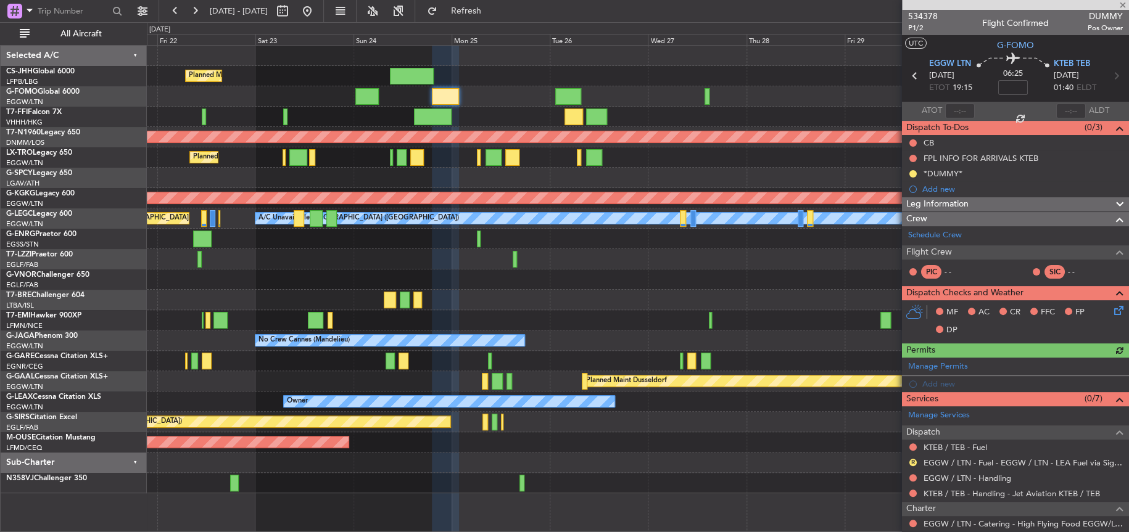
click at [497, 98] on div "Planned Maint [GEOGRAPHIC_DATA] ([GEOGRAPHIC_DATA]) Planned Maint [GEOGRAPHIC_D…" at bounding box center [638, 270] width 982 height 448
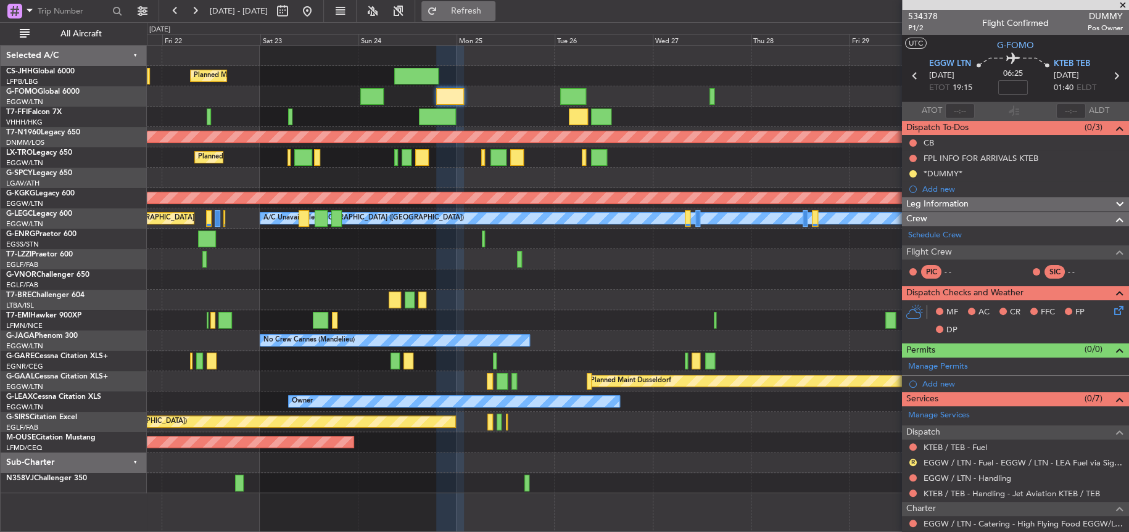
click at [495, 2] on button "Refresh" at bounding box center [458, 11] width 74 height 20
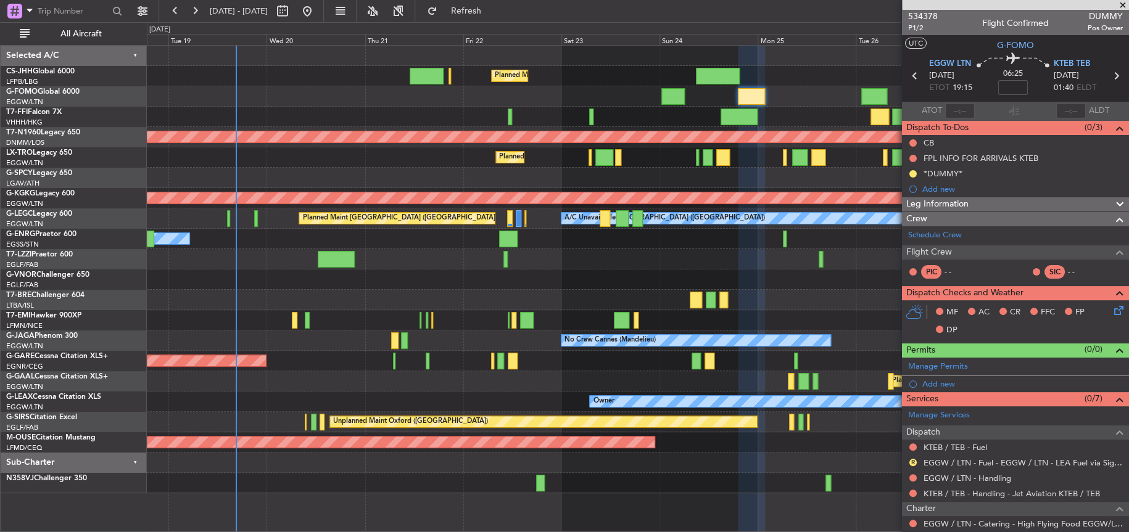
click at [691, 271] on div "Planned Maint London ([GEOGRAPHIC_DATA])" at bounding box center [638, 280] width 982 height 20
click at [858, 213] on div "Planned Maint [GEOGRAPHIC_DATA] ([GEOGRAPHIC_DATA]) Planned Maint Windsor Locks…" at bounding box center [638, 270] width 982 height 448
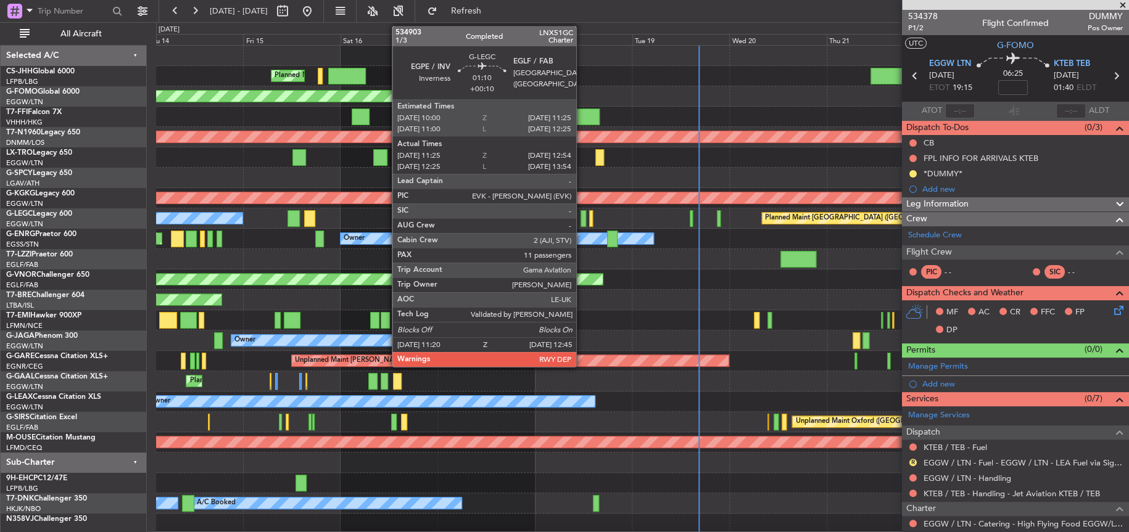
click at [582, 220] on div at bounding box center [584, 218] width 6 height 17
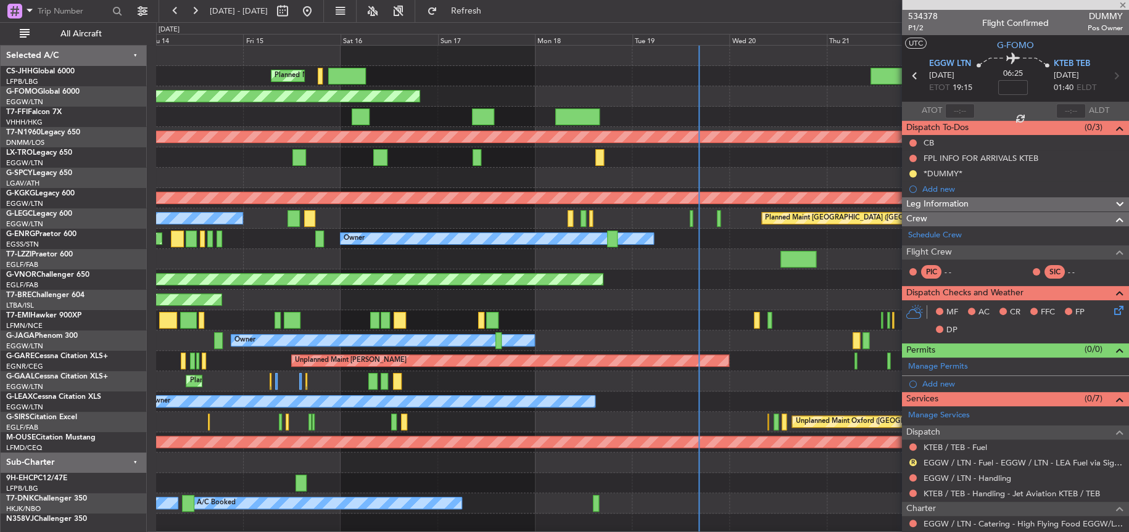
type input "+00:10"
type input "11:25"
type input "12:39"
type input "11"
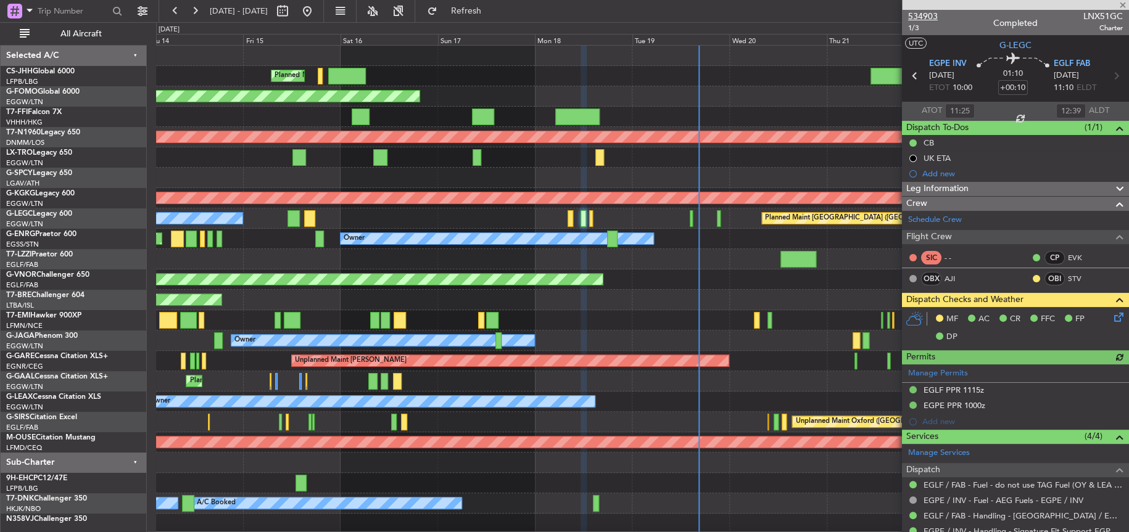
click at [928, 17] on span "534903" at bounding box center [923, 16] width 30 height 13
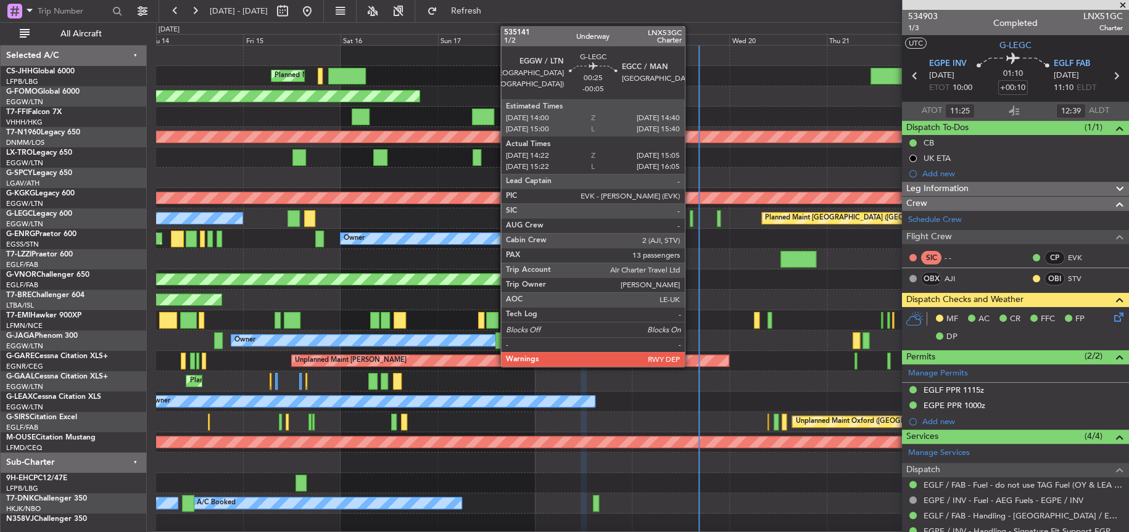
click at [690, 217] on div at bounding box center [691, 218] width 3 height 17
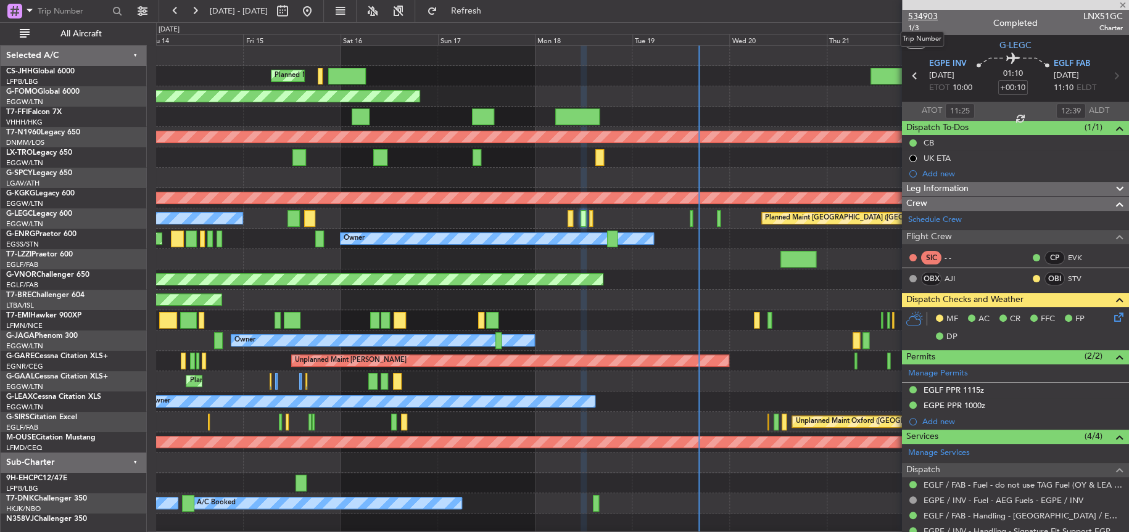
click at [924, 17] on span "534903" at bounding box center [923, 16] width 30 height 13
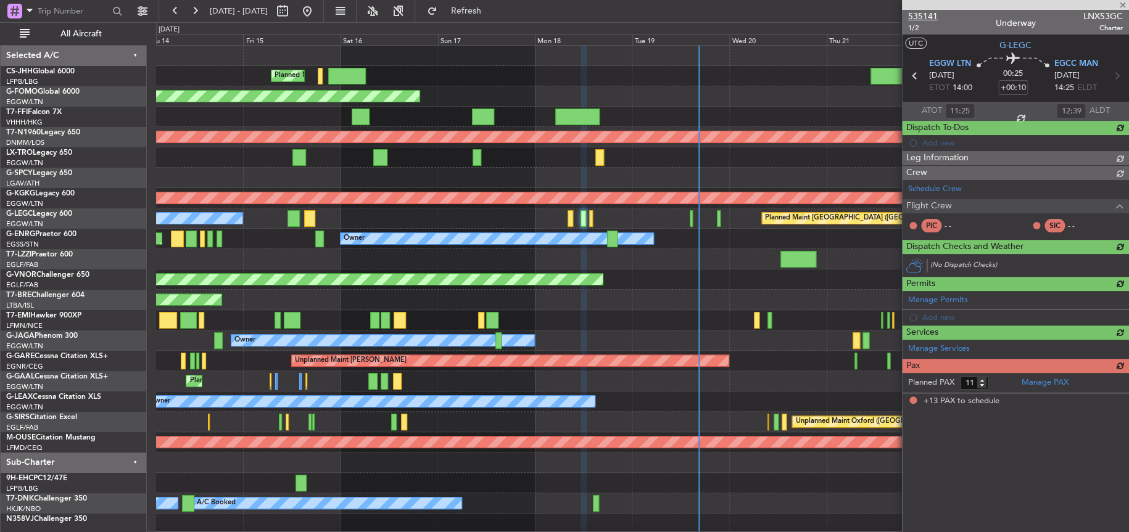
type input "-00:05"
type input "14:22"
type input "14:50"
type input "13"
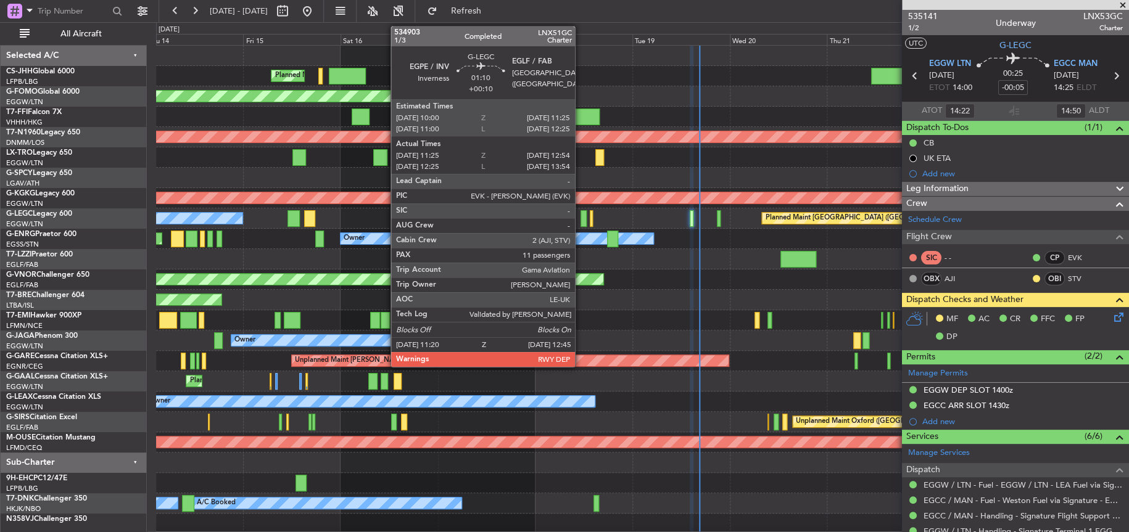
click at [581, 221] on div at bounding box center [584, 218] width 6 height 17
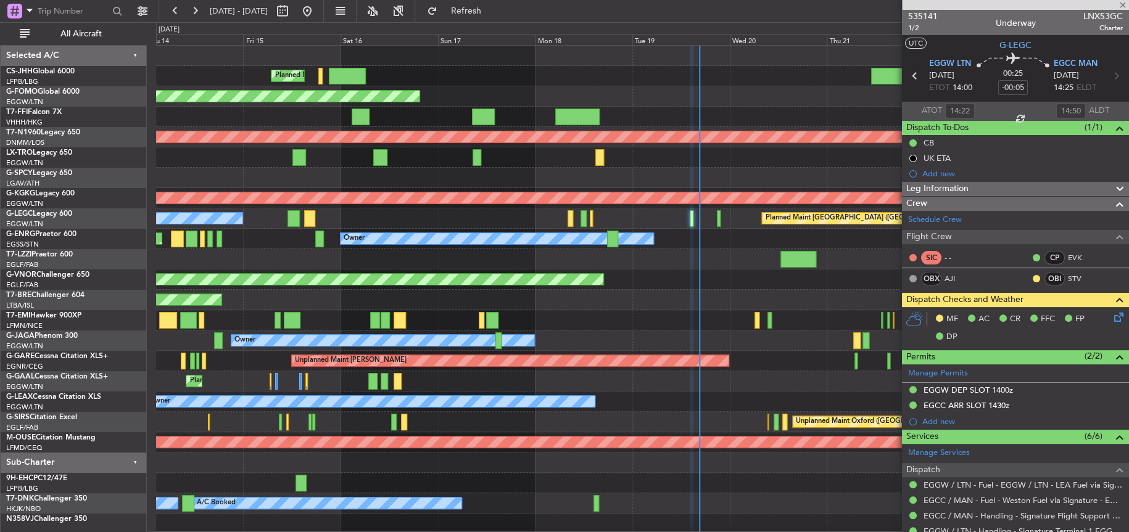
type input "+00:10"
type input "11:25"
type input "12:39"
type input "11"
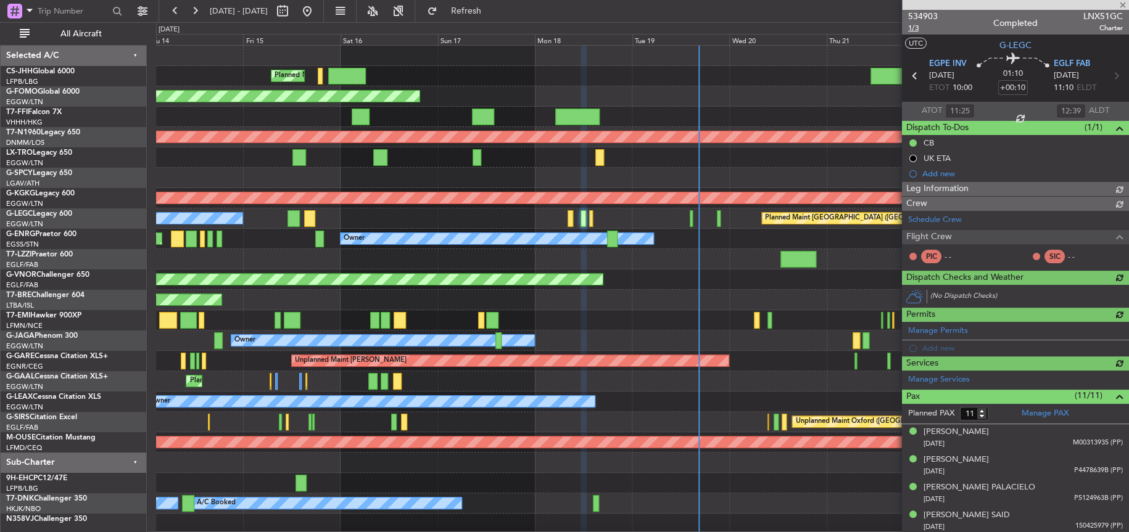
type input "12:25"
type input "13:39"
type input "11:25"
type input "12:39"
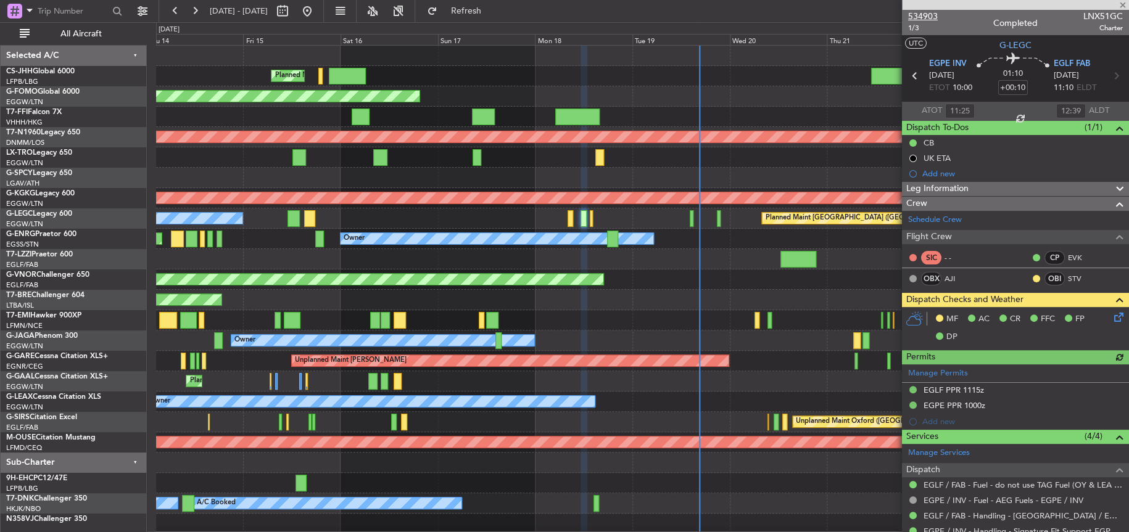
click at [927, 12] on span "534903" at bounding box center [923, 16] width 30 height 13
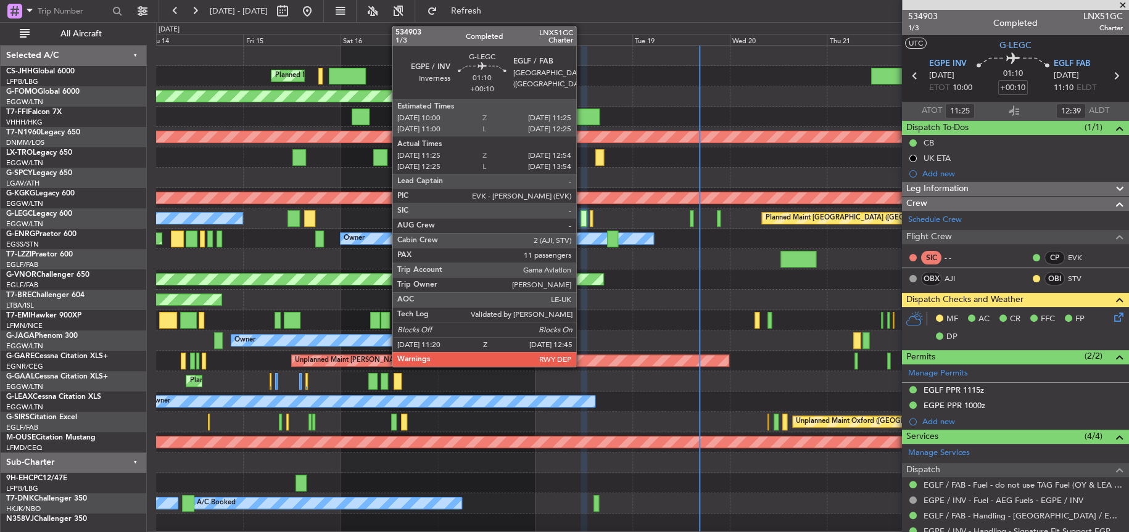
click at [582, 219] on div at bounding box center [584, 218] width 6 height 17
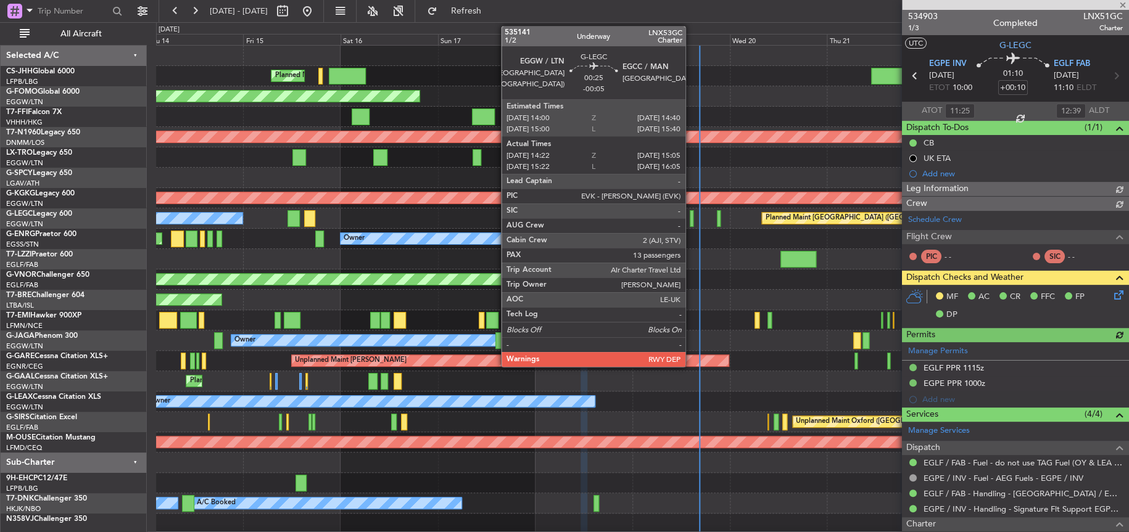
click at [691, 221] on div at bounding box center [691, 218] width 3 height 17
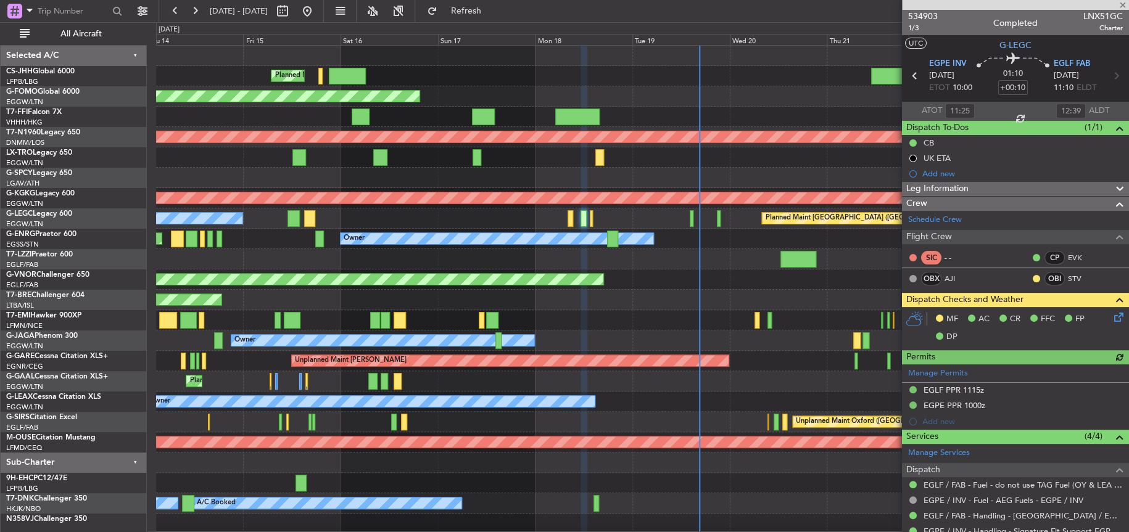
type input "-00:05"
type input "14:22"
type input "14:50"
type input "13"
type input "15:22"
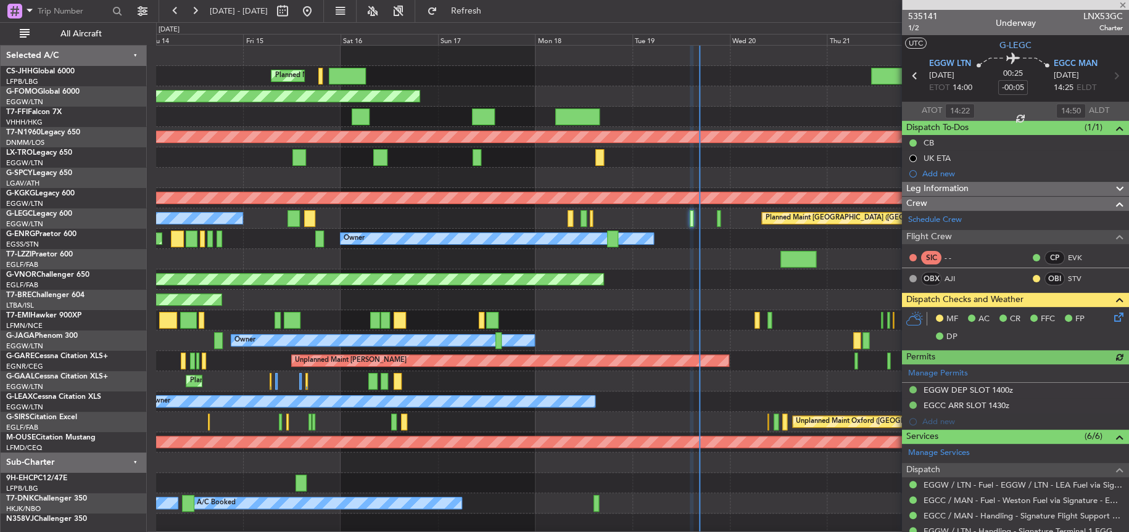
type input "15:50"
type input "14:22"
type input "14:50"
click at [922, 14] on span "535141" at bounding box center [923, 16] width 30 height 13
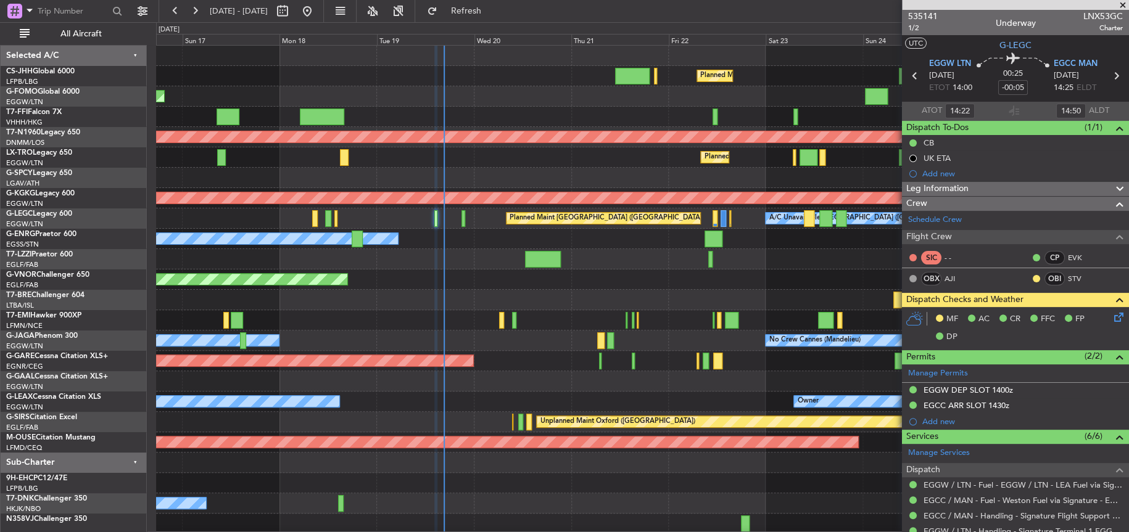
click at [528, 281] on div "Planned Maint London (Luton) Planned Maint Paris (Le Bourget) Planned Maint Win…" at bounding box center [642, 290] width 972 height 489
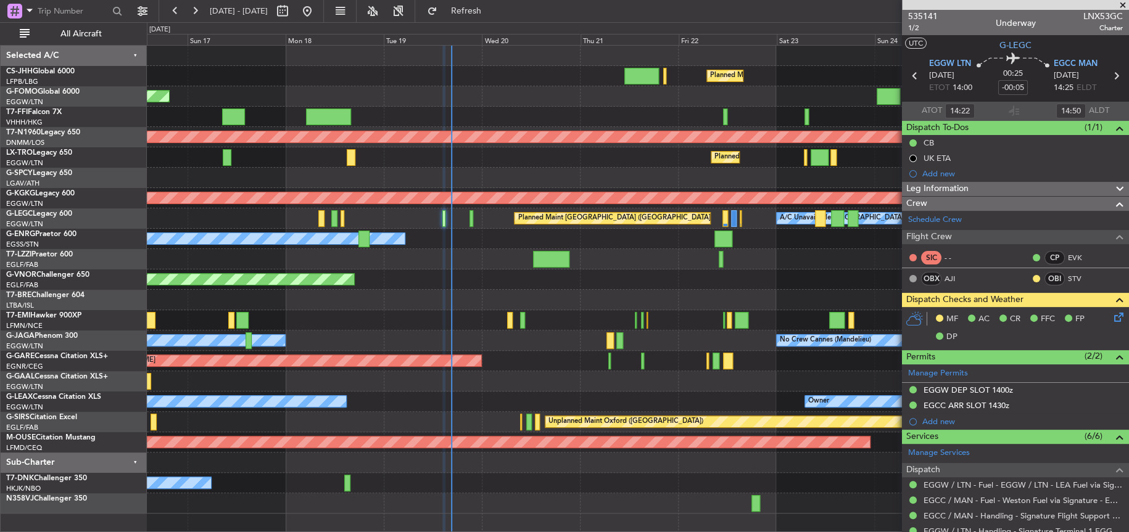
click at [947, 286] on body "16 Aug 2025 - 26 Aug 2025 Refresh Quick Links All Aircraft Planned Maint London…" at bounding box center [564, 266] width 1129 height 532
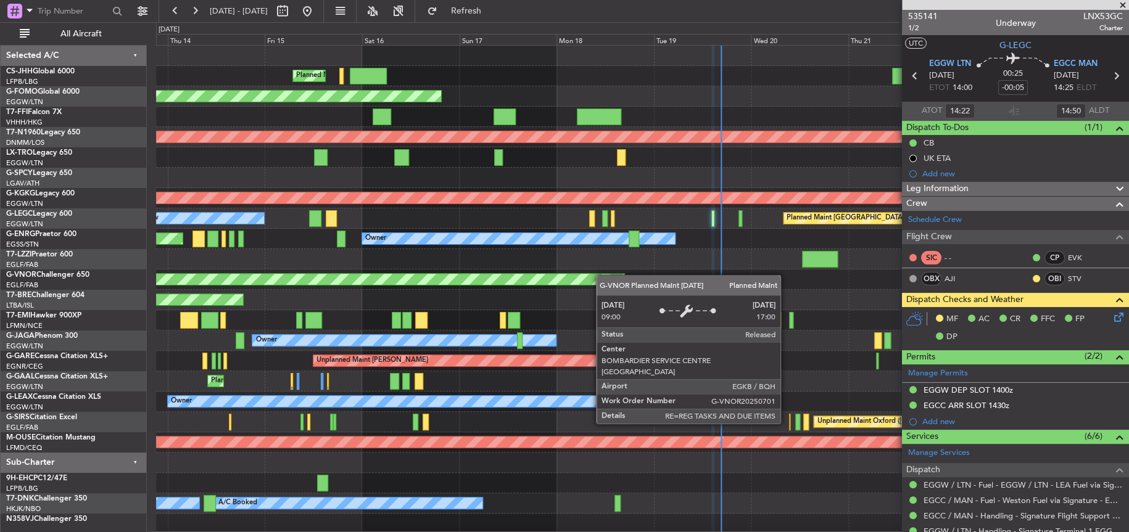
click at [602, 278] on div "Planned Maint London (Luton) Planned Maint Paris (Le Bourget) Planned Maint Par…" at bounding box center [642, 290] width 972 height 489
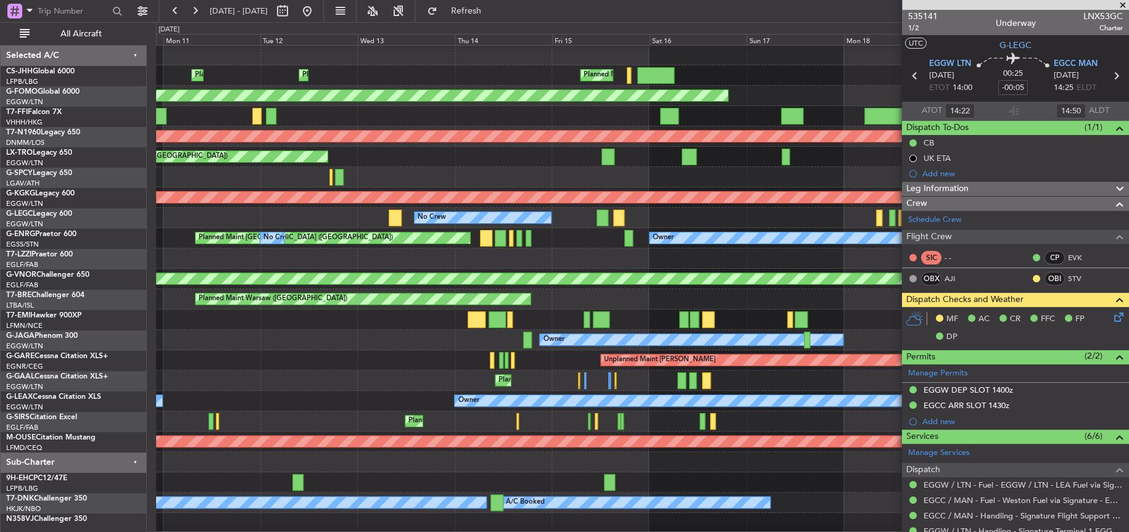
click at [648, 219] on div "Planned Maint London (Luton) No Crew A/C Unavailable London (Luton)" at bounding box center [642, 218] width 972 height 20
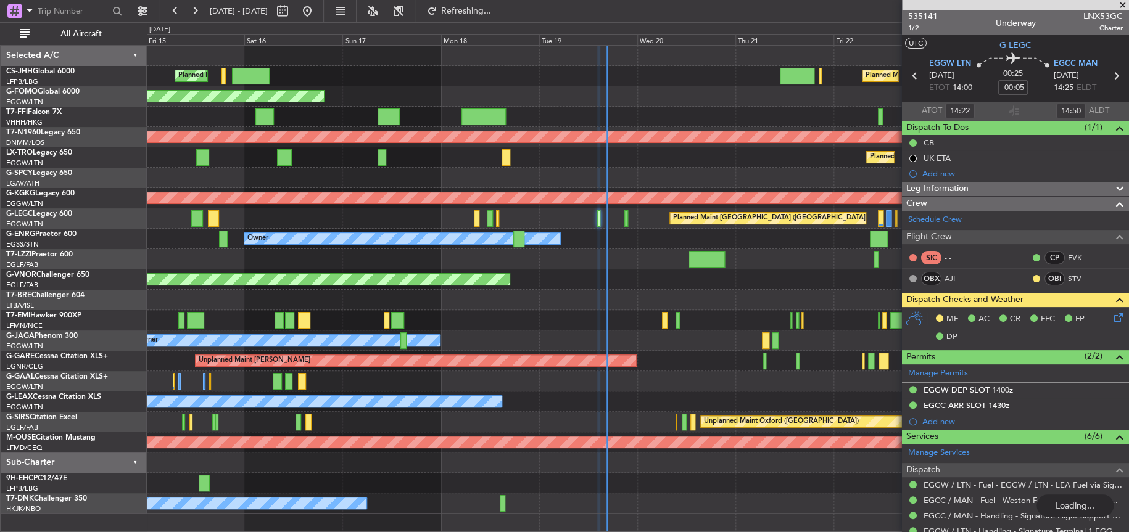
click at [323, 247] on div "Planned Maint Paris (Le Bourget) Planned Maint London (Luton) Planned Maint Win…" at bounding box center [638, 280] width 982 height 468
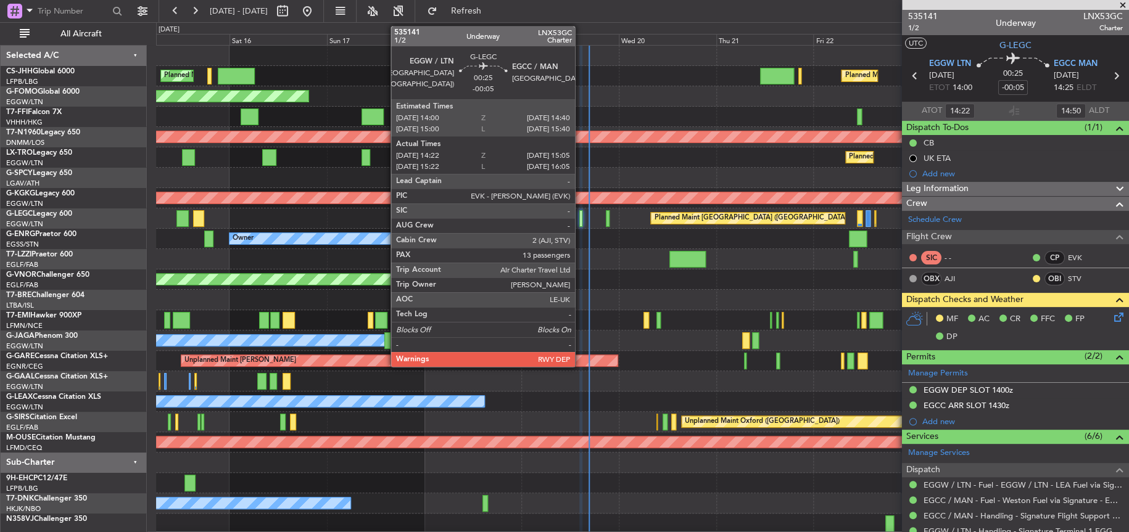
click at [581, 221] on div at bounding box center [580, 218] width 3 height 17
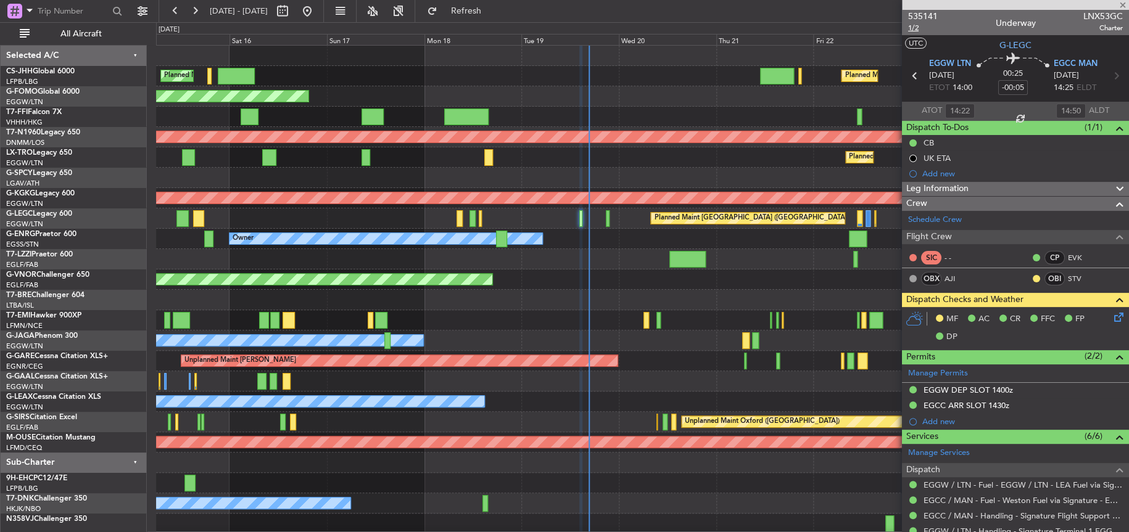
type input "15:22"
type input "15:50"
type input "14:22"
type input "14:50"
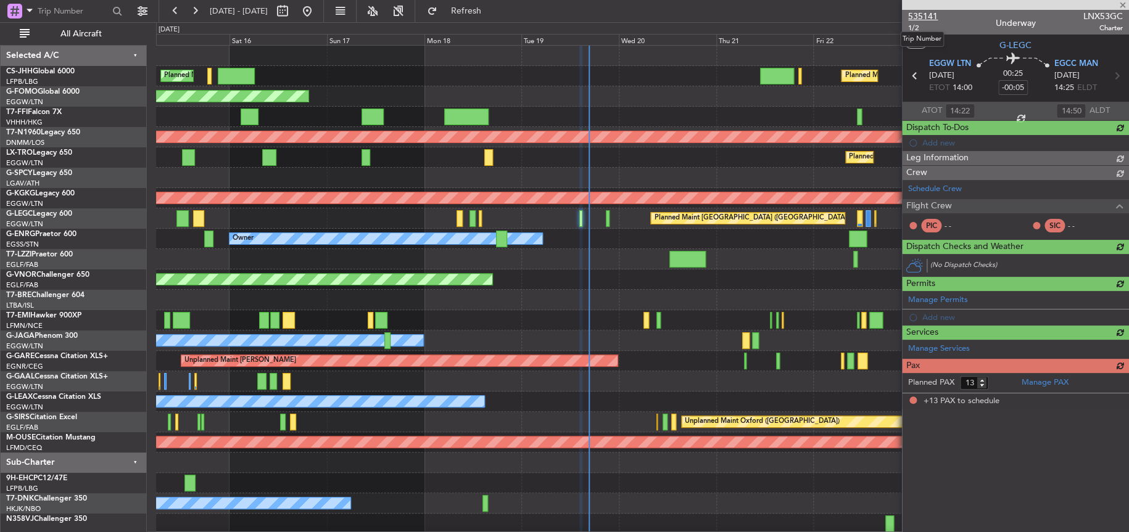
click at [923, 15] on span "535141" at bounding box center [923, 16] width 30 height 13
